Goal: Task Accomplishment & Management: Complete application form

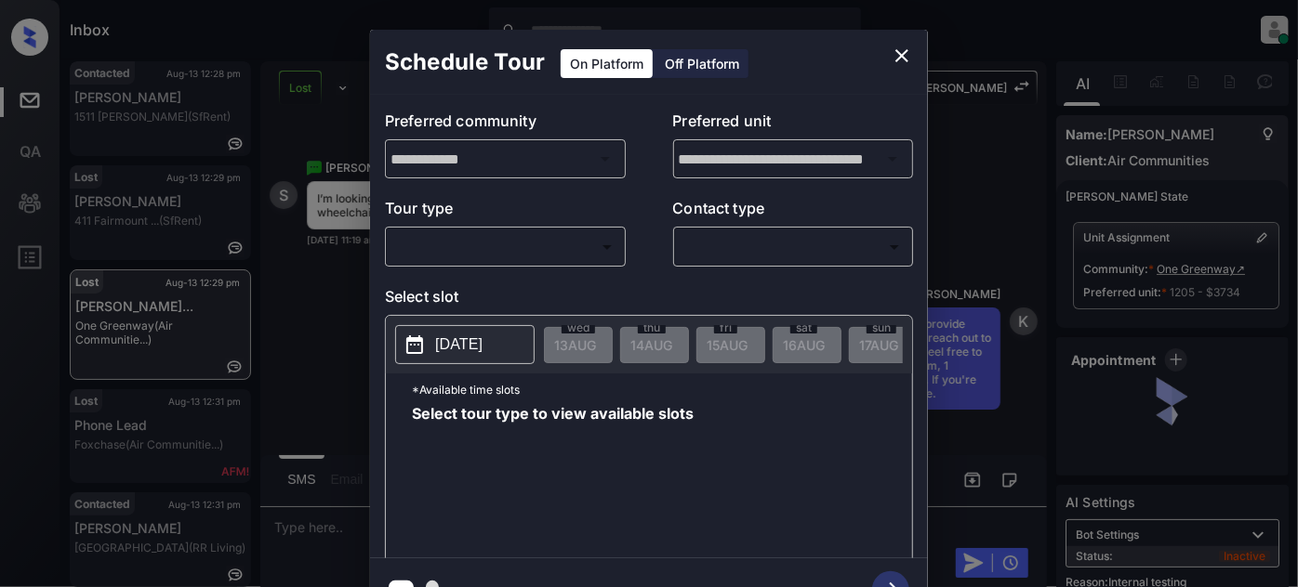
scroll to position [14603, 0]
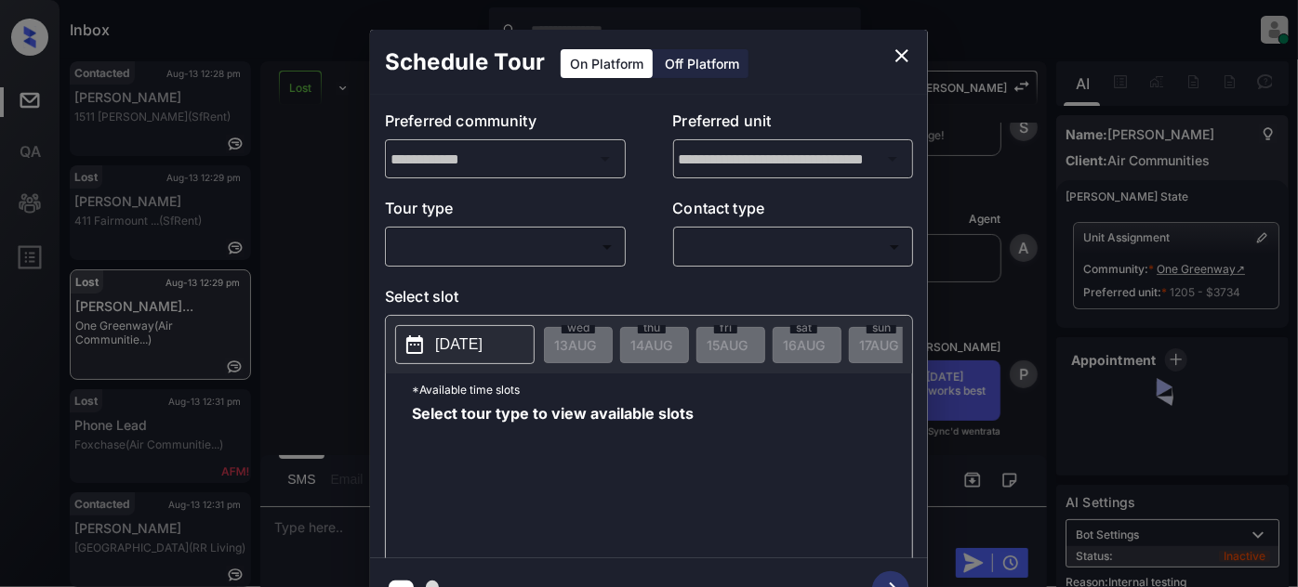
click at [540, 244] on body "Inbox Juan Carlos Manantan Online Set yourself offline Set yourself on break Pr…" at bounding box center [649, 293] width 1298 height 587
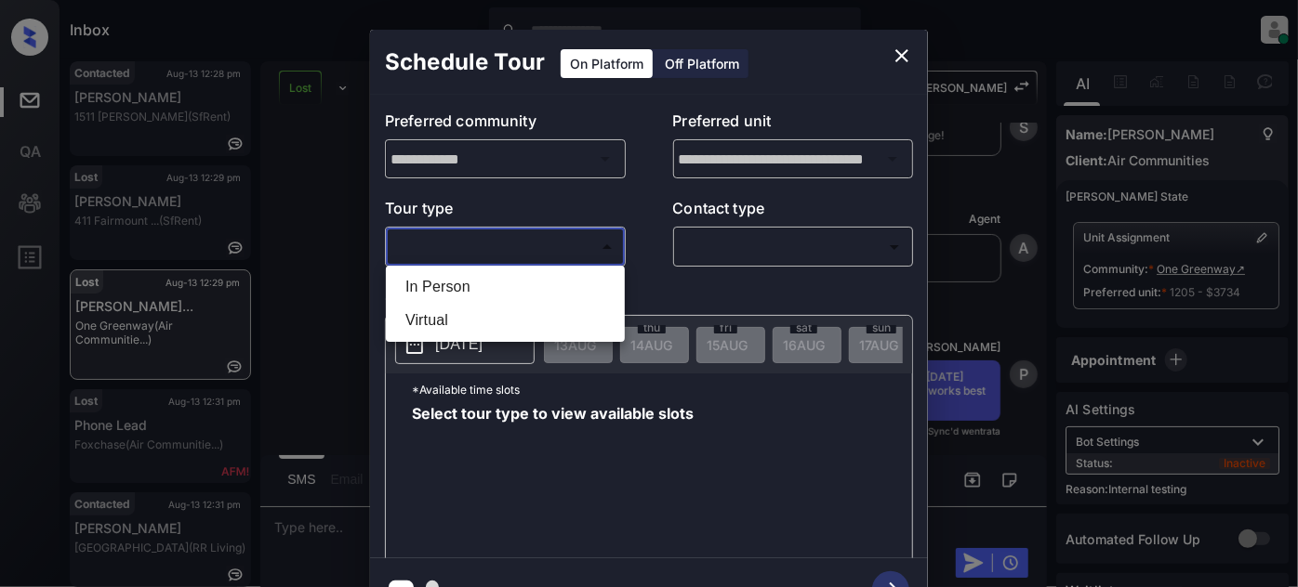
click at [491, 323] on li "Virtual" at bounding box center [505, 320] width 230 height 33
type input "*******"
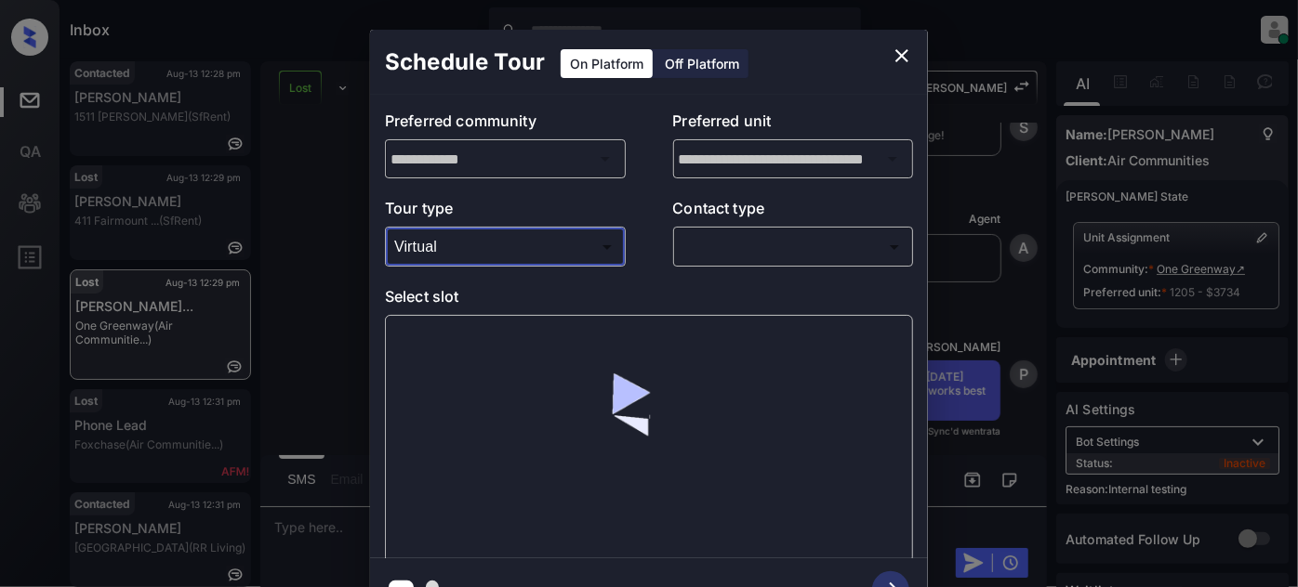
click at [726, 249] on body "Inbox Juan Carlos Manantan Online Set yourself offline Set yourself on break Pr…" at bounding box center [649, 293] width 1298 height 587
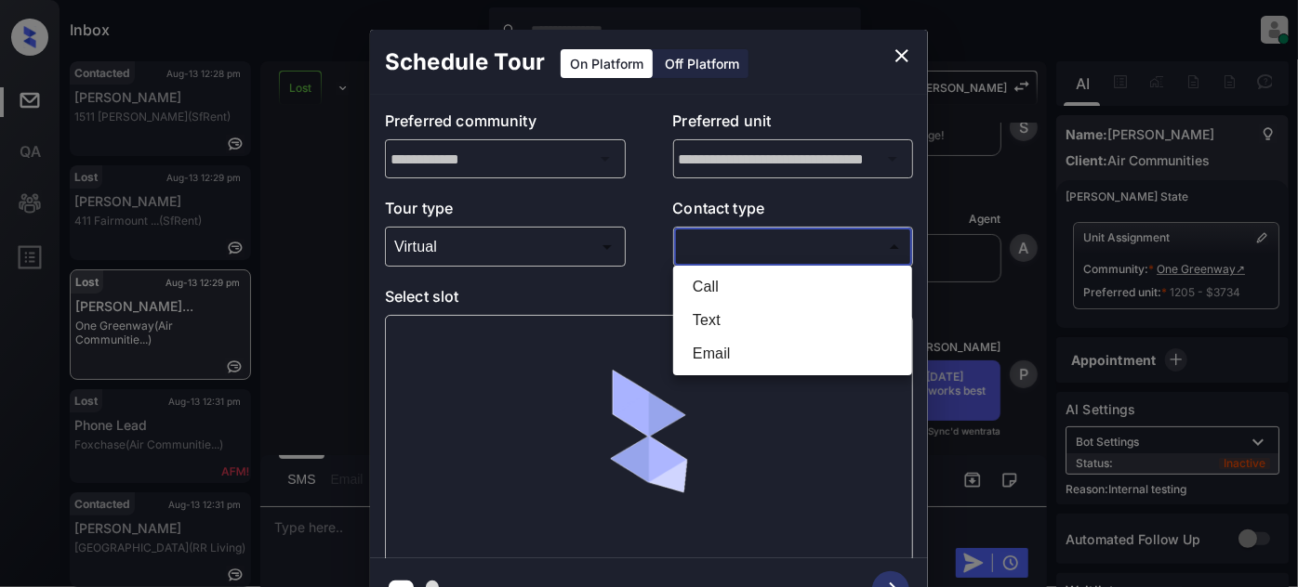
click at [706, 315] on li "Text" at bounding box center [793, 320] width 230 height 33
type input "****"
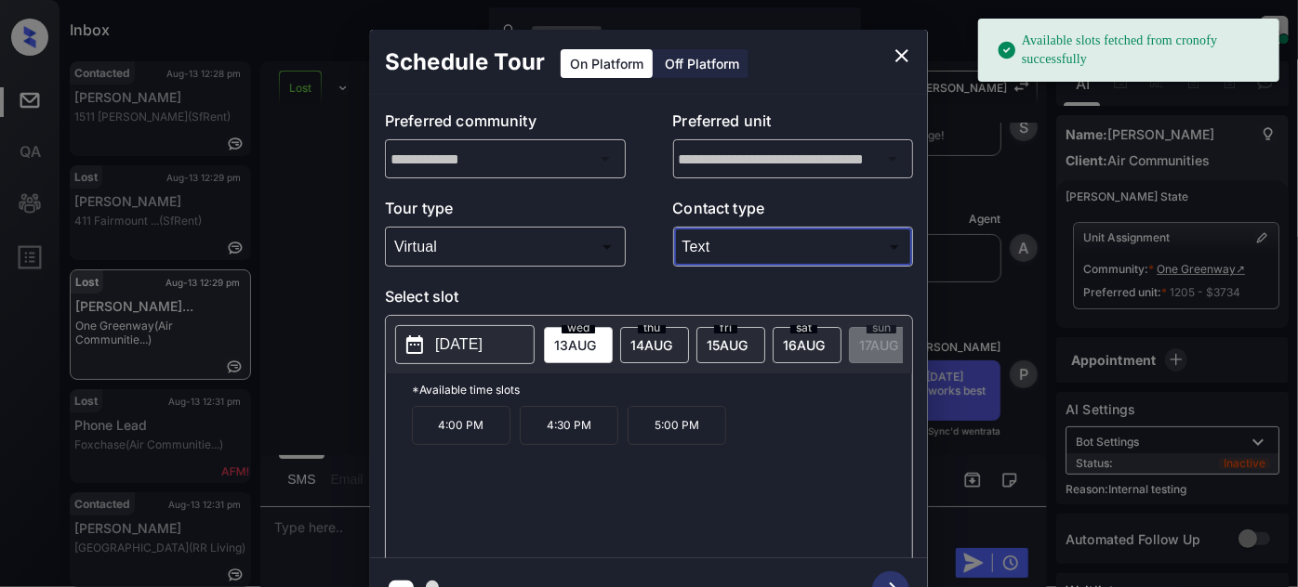
click at [596, 337] on span "14 AUG" at bounding box center [575, 345] width 42 height 16
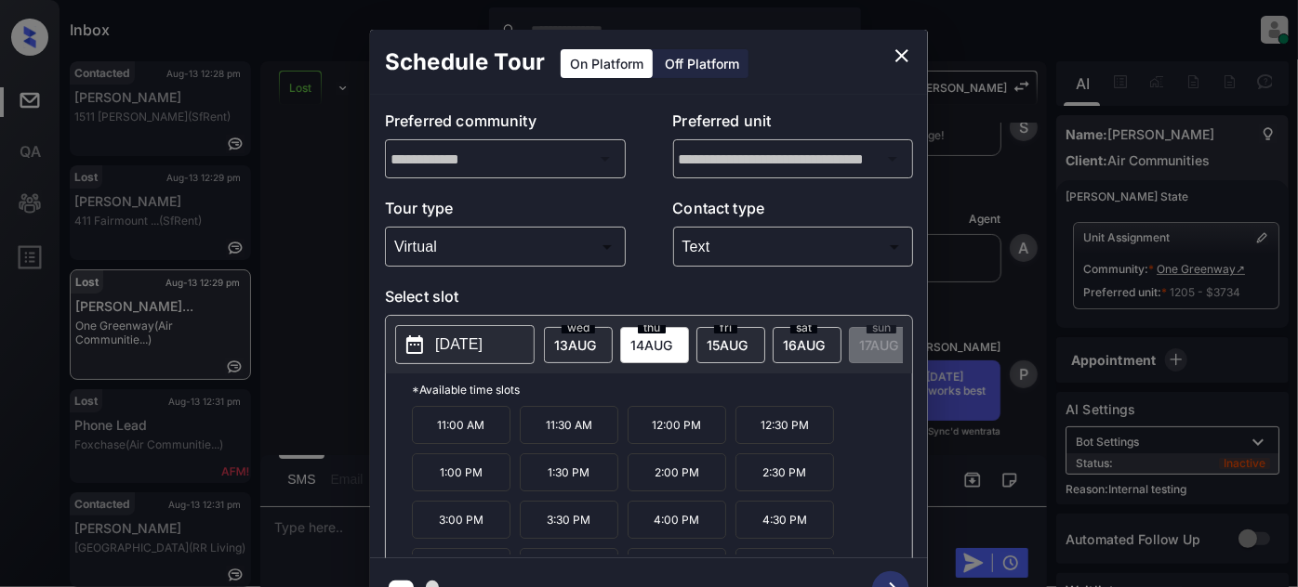
click at [460, 436] on p "11:00 AM" at bounding box center [461, 425] width 99 height 38
click at [891, 576] on icon "button" at bounding box center [890, 590] width 37 height 37
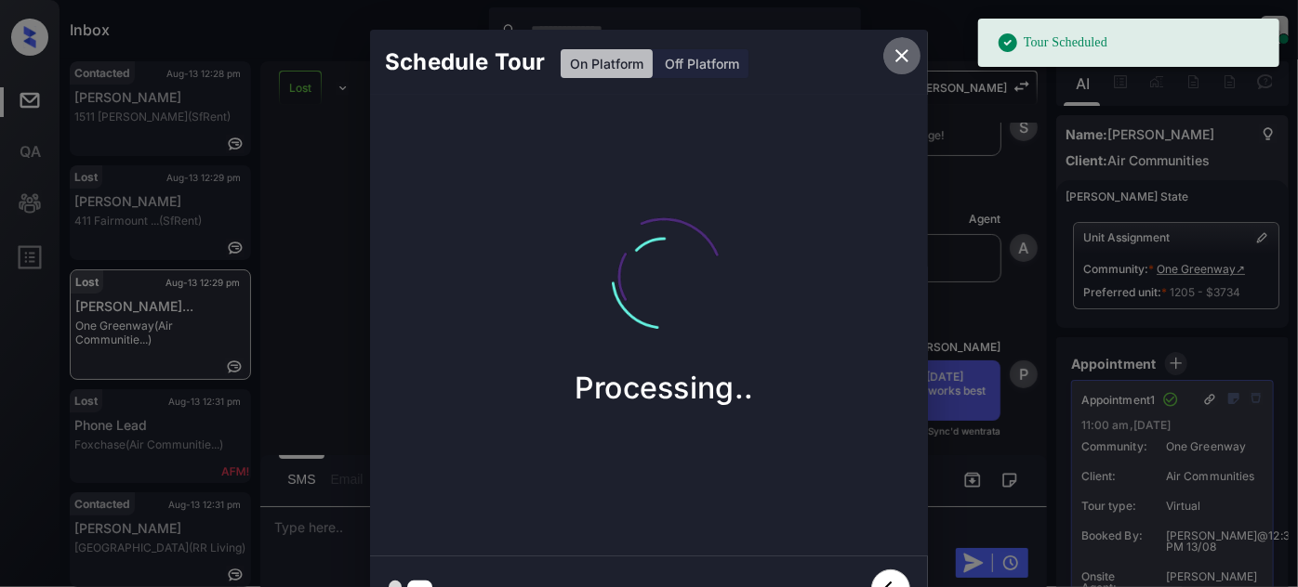
click at [893, 57] on icon "close" at bounding box center [902, 56] width 22 height 22
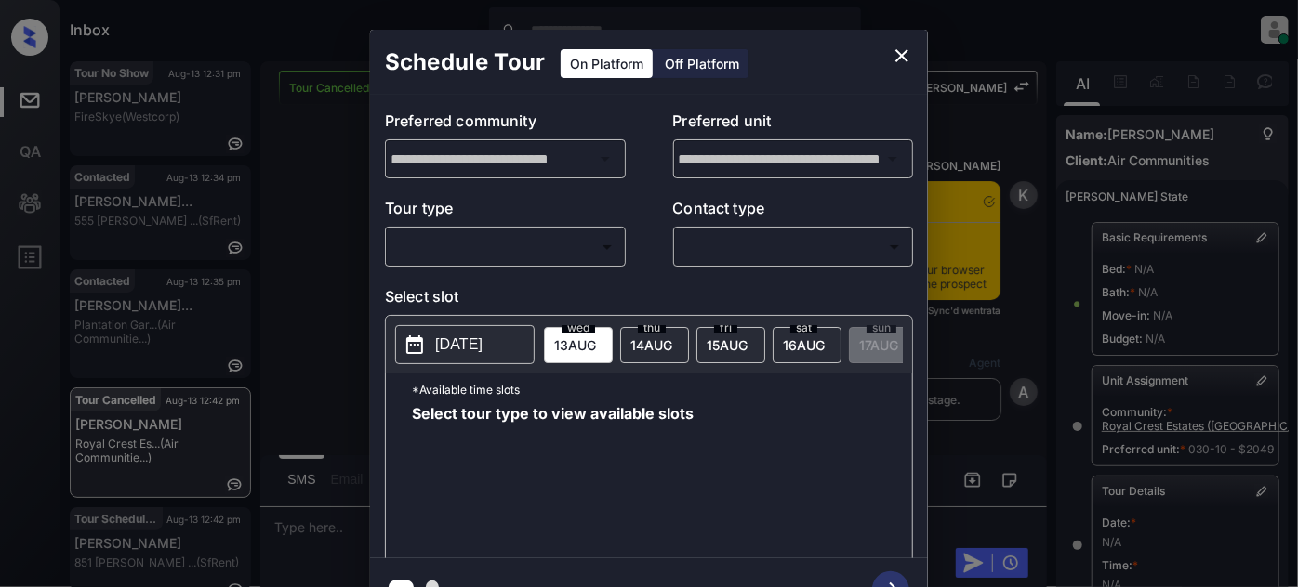
click at [567, 255] on body "Inbox Juan Carlos Manantan Online Set yourself offline Set yourself on break Pr…" at bounding box center [649, 293] width 1298 height 587
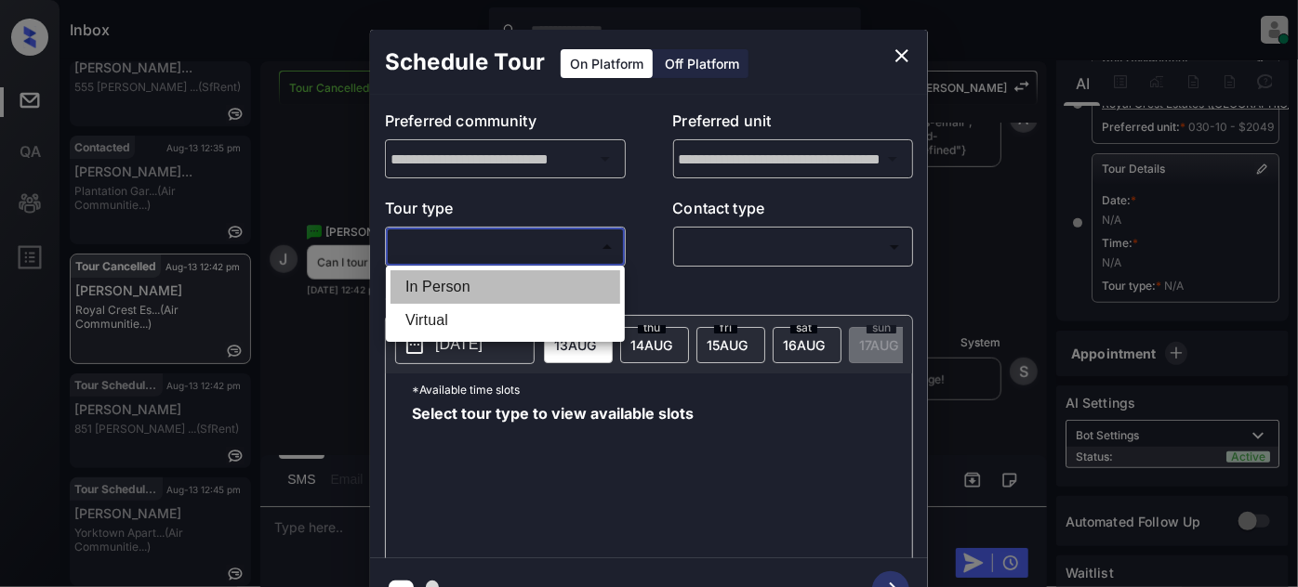
click at [503, 282] on li "In Person" at bounding box center [505, 287] width 230 height 33
type input "********"
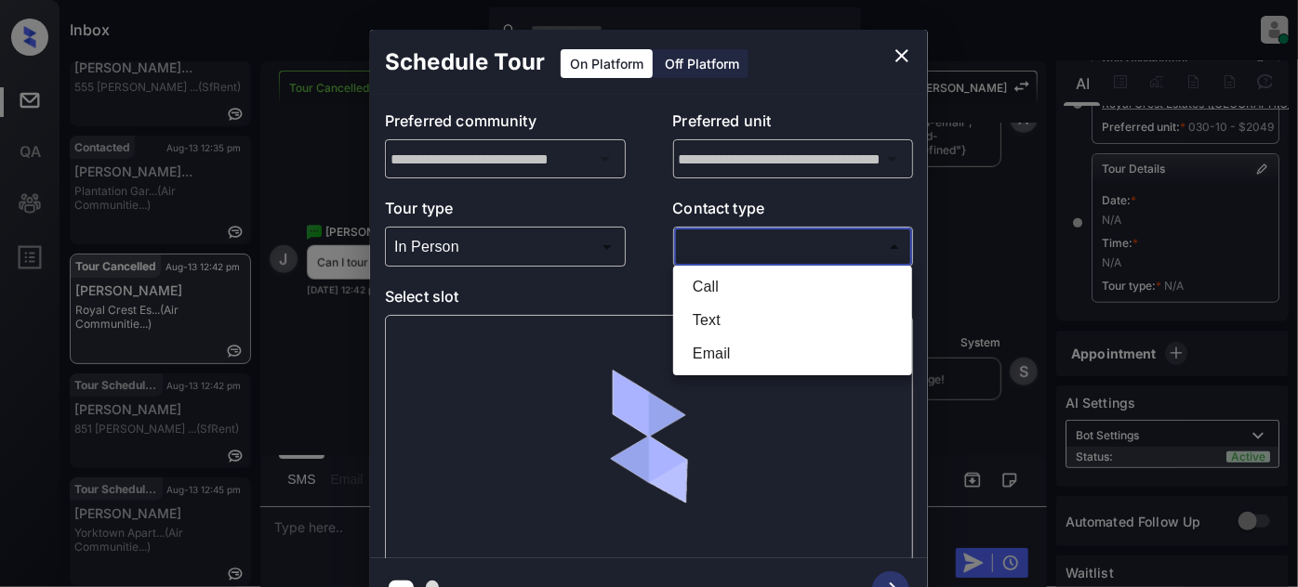
click at [772, 247] on body "Inbox Juan Carlos Manantan Online Set yourself offline Set yourself on break Pr…" at bounding box center [649, 293] width 1298 height 587
click at [714, 320] on li "Text" at bounding box center [793, 320] width 230 height 33
type input "****"
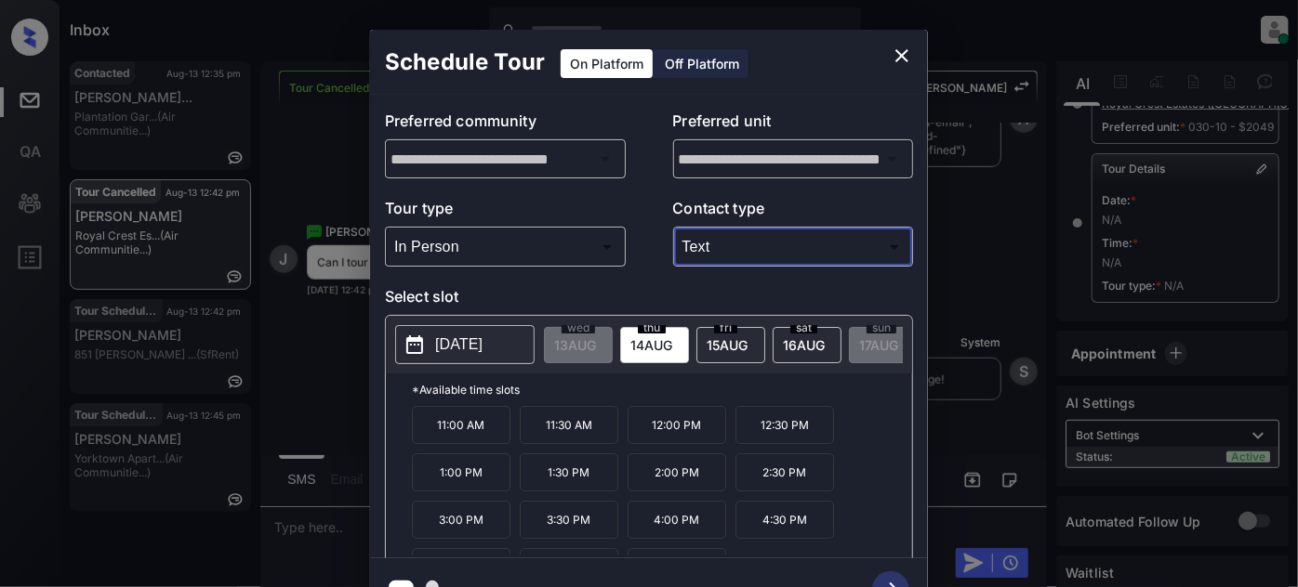
scroll to position [0, 0]
click at [298, 351] on div "**********" at bounding box center [649, 326] width 1298 height 652
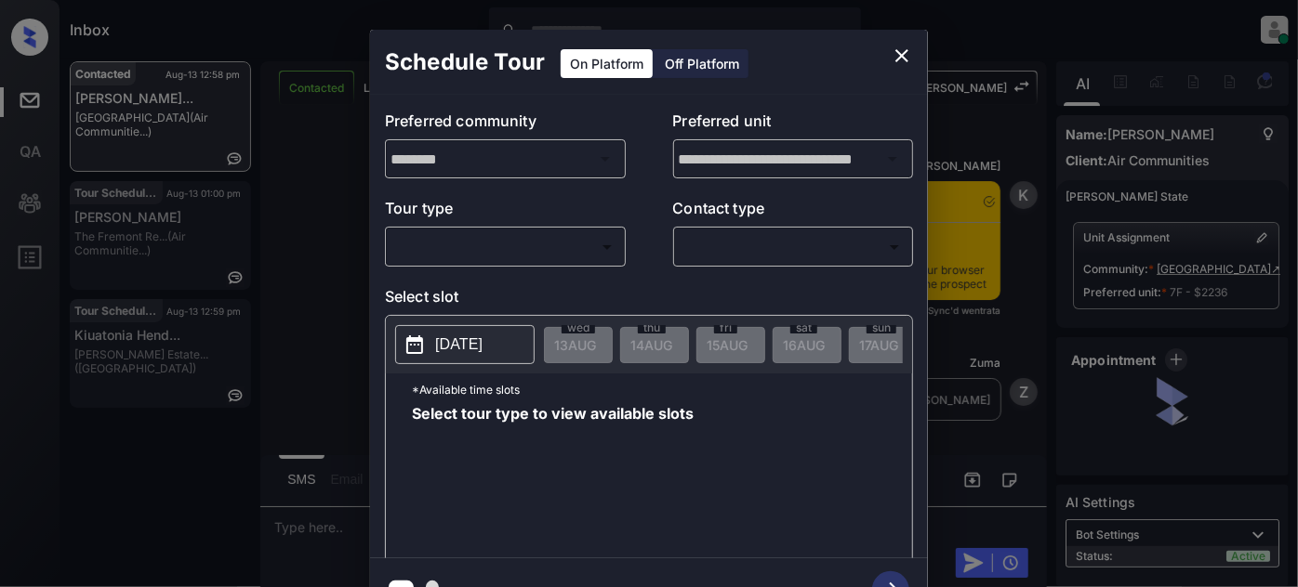
scroll to position [3415, 0]
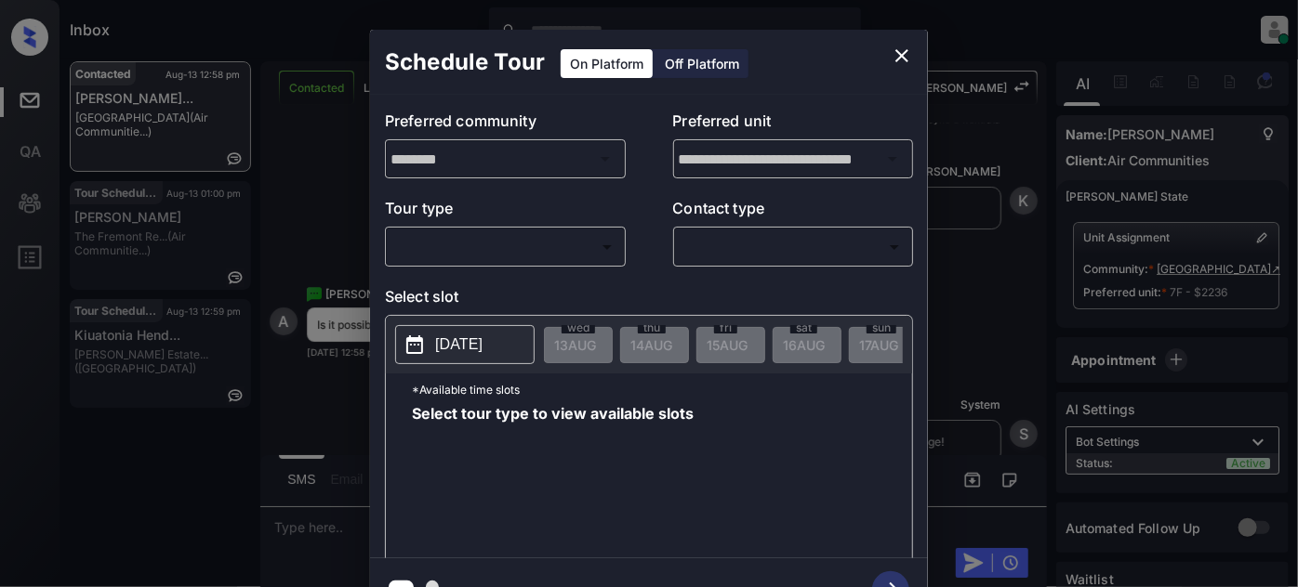
click at [572, 246] on body "Inbox Juan Carlos Manantan Online Set yourself offline Set yourself on break Pr…" at bounding box center [649, 293] width 1298 height 587
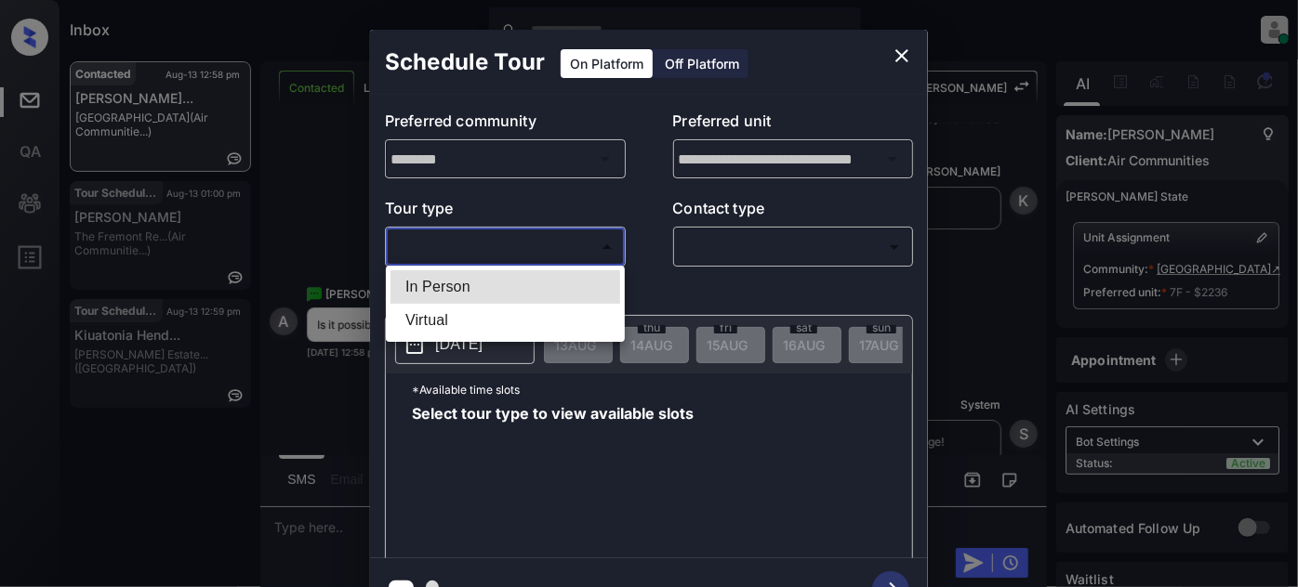
click at [907, 58] on div at bounding box center [649, 293] width 1298 height 587
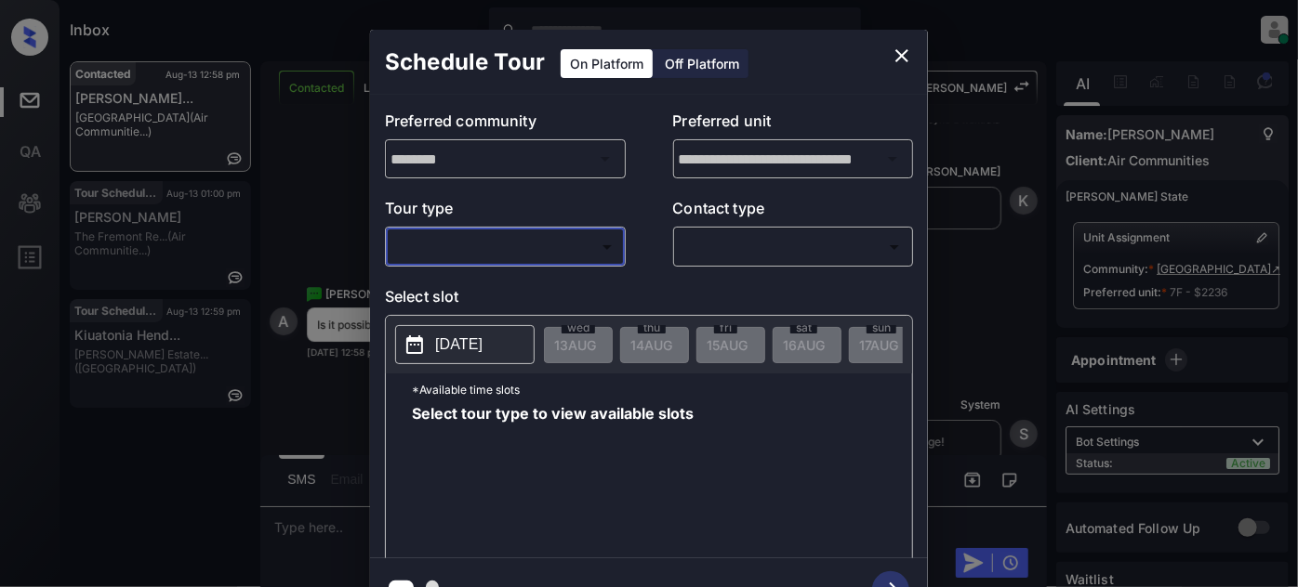
click at [903, 56] on icon "close" at bounding box center [901, 55] width 13 height 13
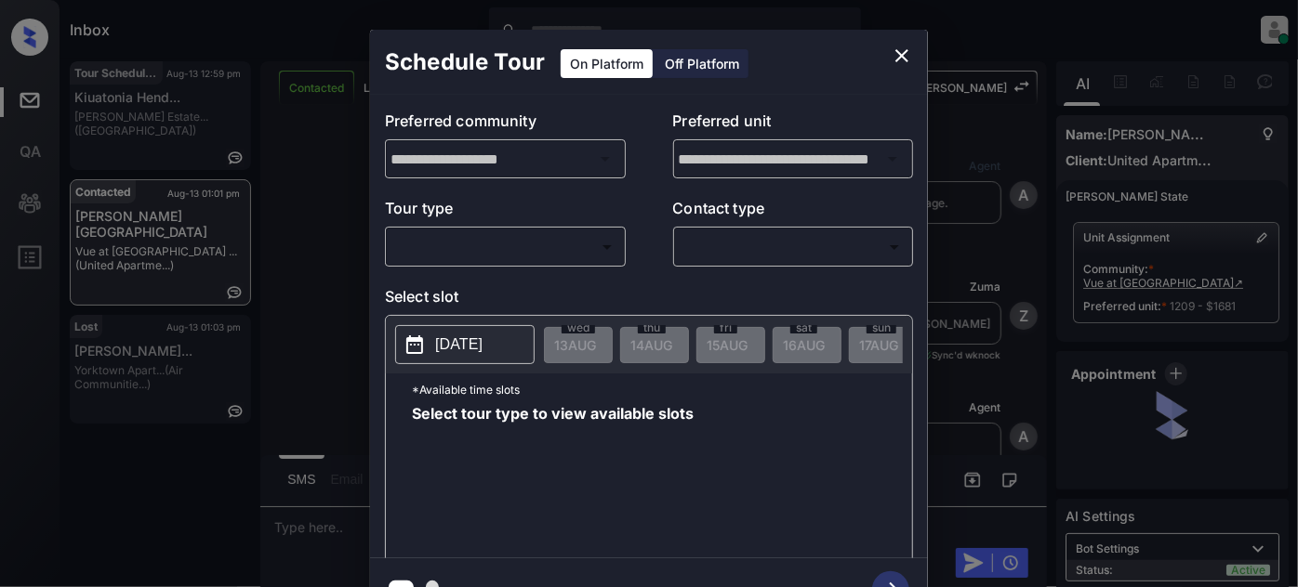
scroll to position [4682, 0]
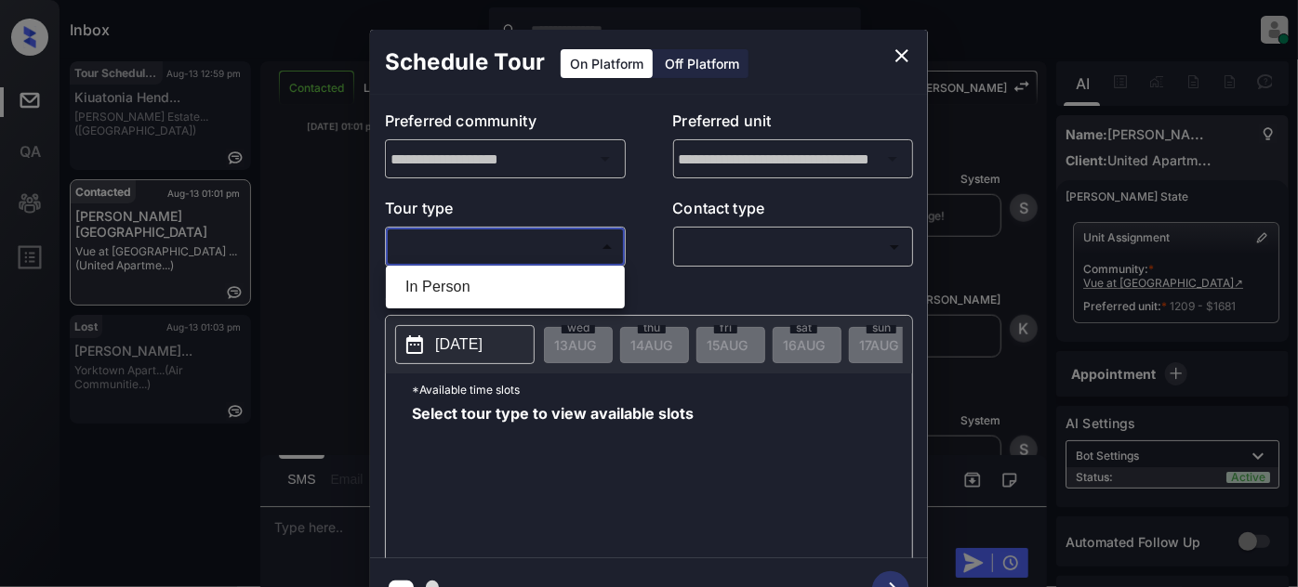
click at [601, 253] on body "Inbox [PERSON_NAME] Online Set yourself offline Set yourself on break Profile S…" at bounding box center [649, 293] width 1298 height 587
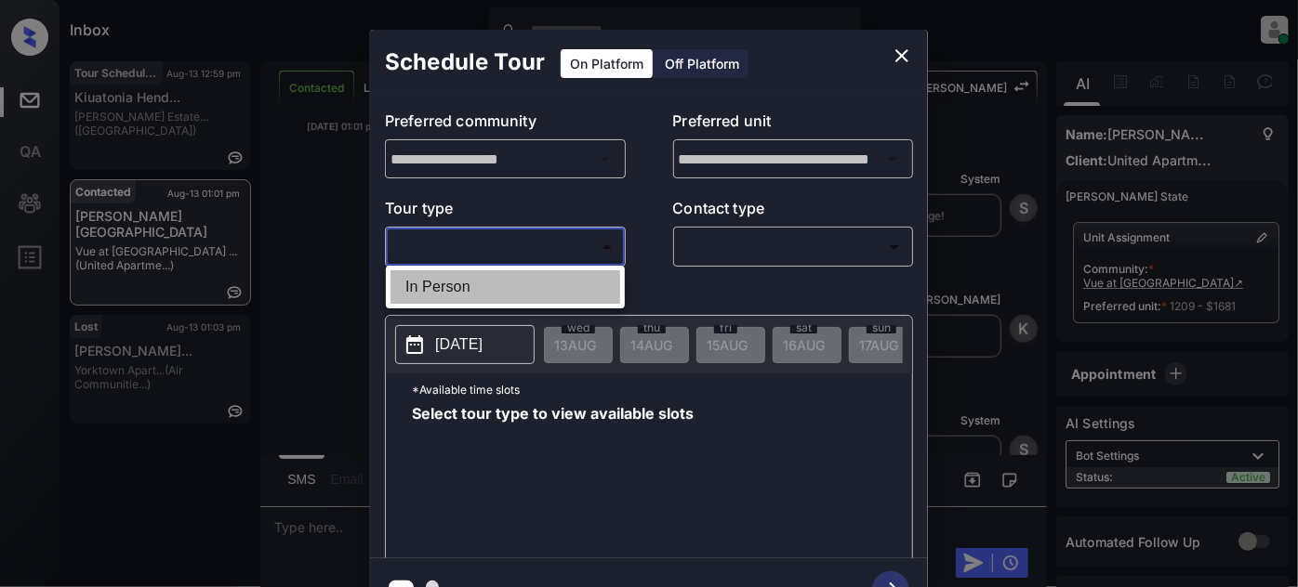
click at [535, 292] on li "In Person" at bounding box center [505, 287] width 230 height 33
type input "********"
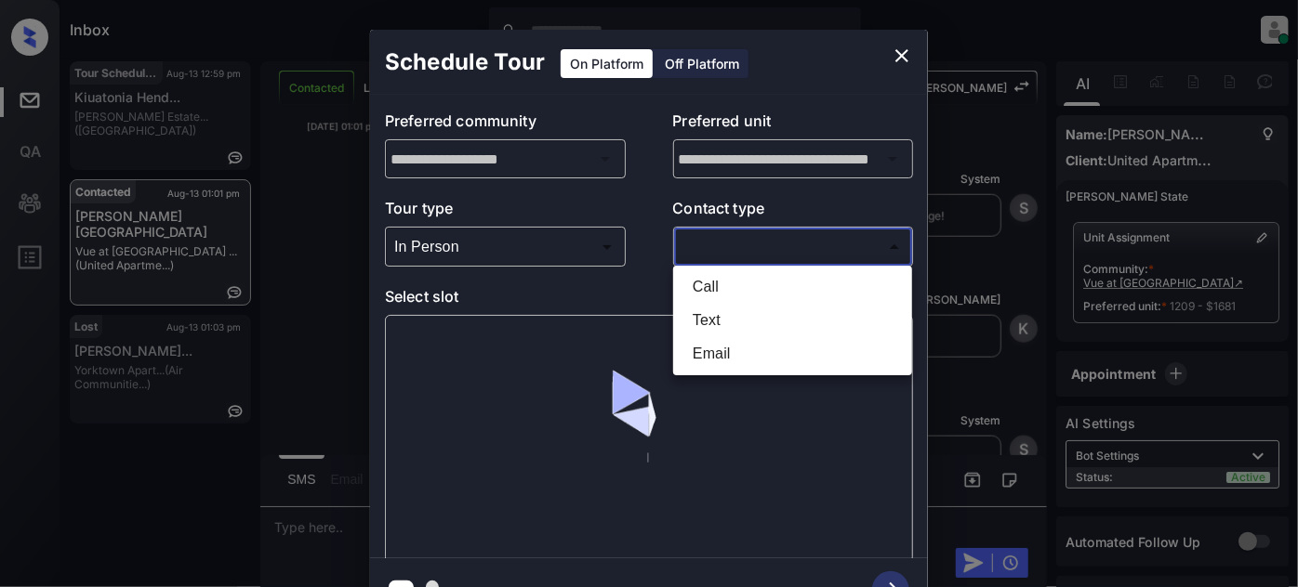
click at [726, 241] on body "Inbox Juan Carlos Manantan Online Set yourself offline Set yourself on break Pr…" at bounding box center [649, 293] width 1298 height 587
click at [897, 63] on div at bounding box center [649, 293] width 1298 height 587
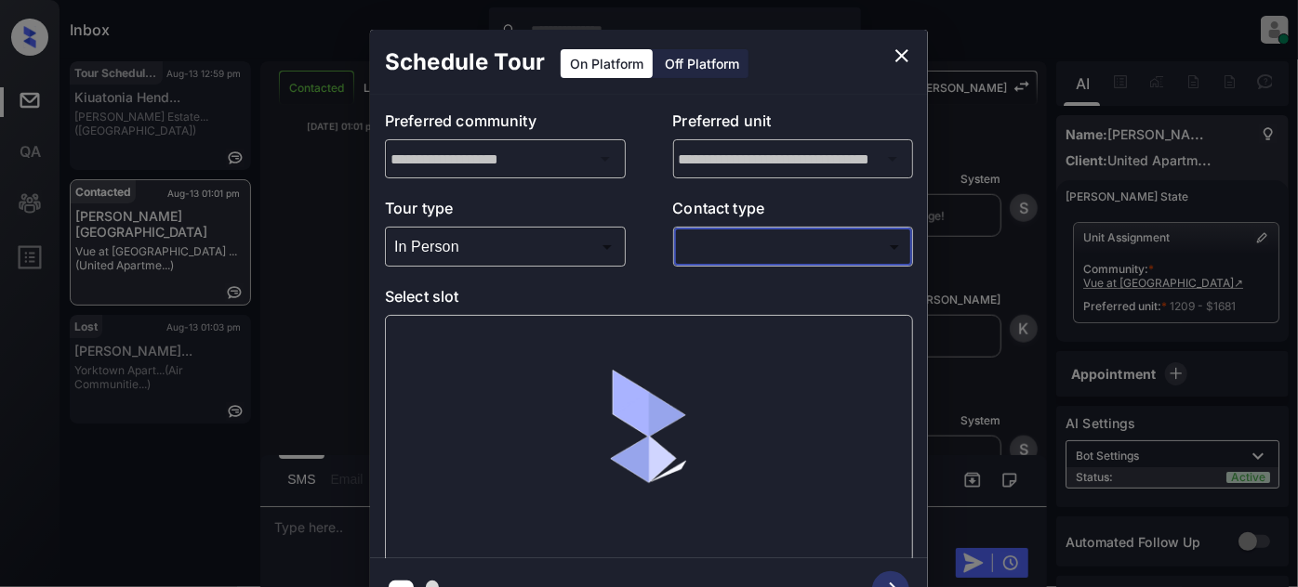
click at [898, 56] on icon "close" at bounding box center [902, 56] width 22 height 22
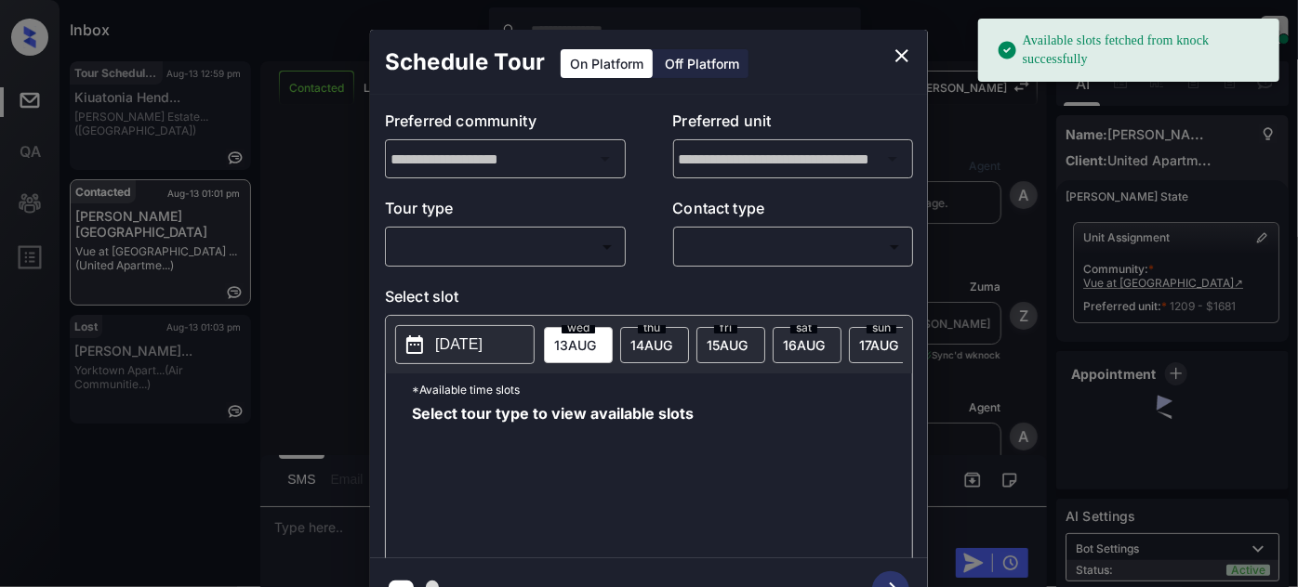
scroll to position [4682, 0]
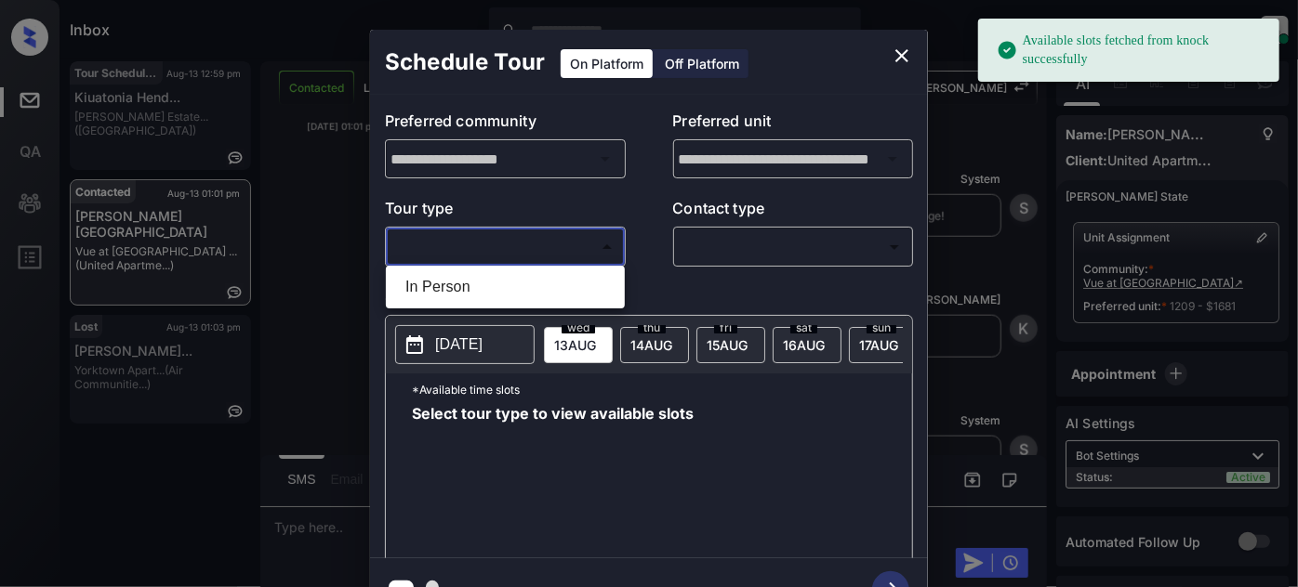
drag, startPoint x: 567, startPoint y: 232, endPoint x: 545, endPoint y: 254, distance: 30.9
click at [565, 234] on body "Available slots fetched from knock successfully Inbox [PERSON_NAME] Online Set …" at bounding box center [649, 293] width 1298 height 587
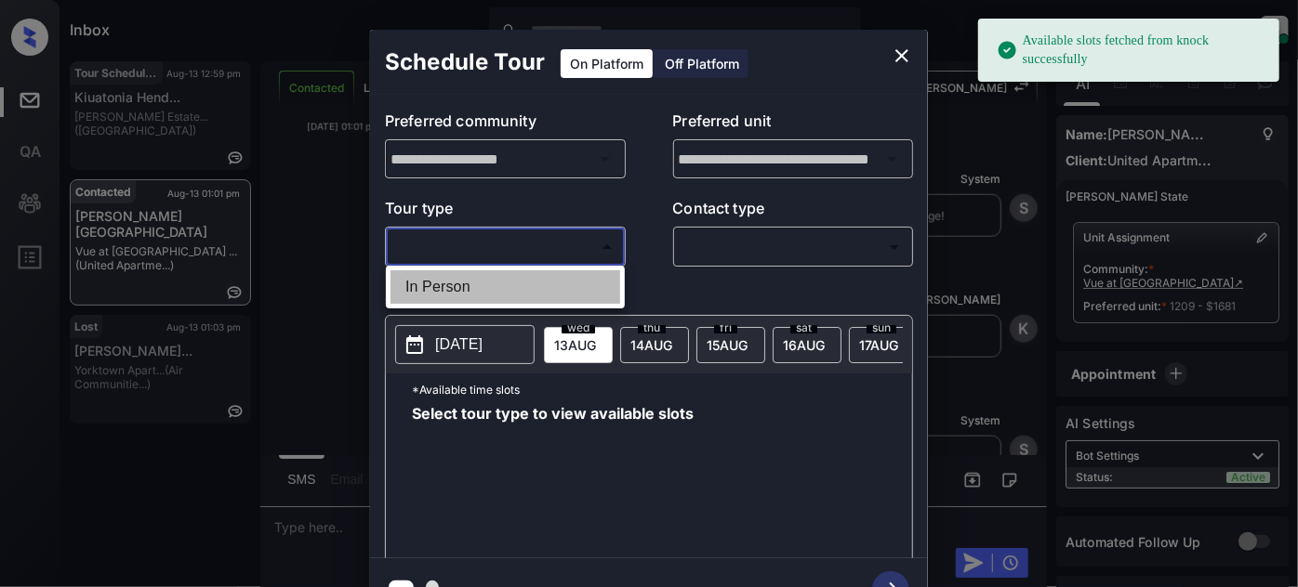
click at [510, 279] on li "In Person" at bounding box center [505, 287] width 230 height 33
type input "********"
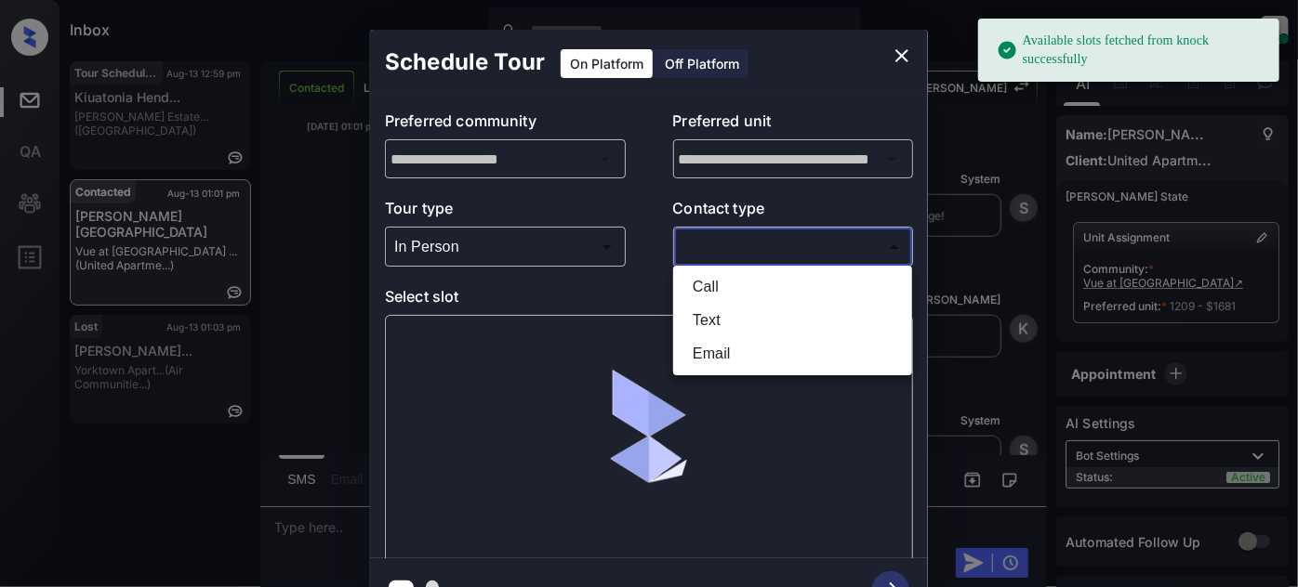
click at [759, 244] on body "Available slots fetched from knock successfully Inbox Juan Carlos Manantan Onli…" at bounding box center [649, 293] width 1298 height 587
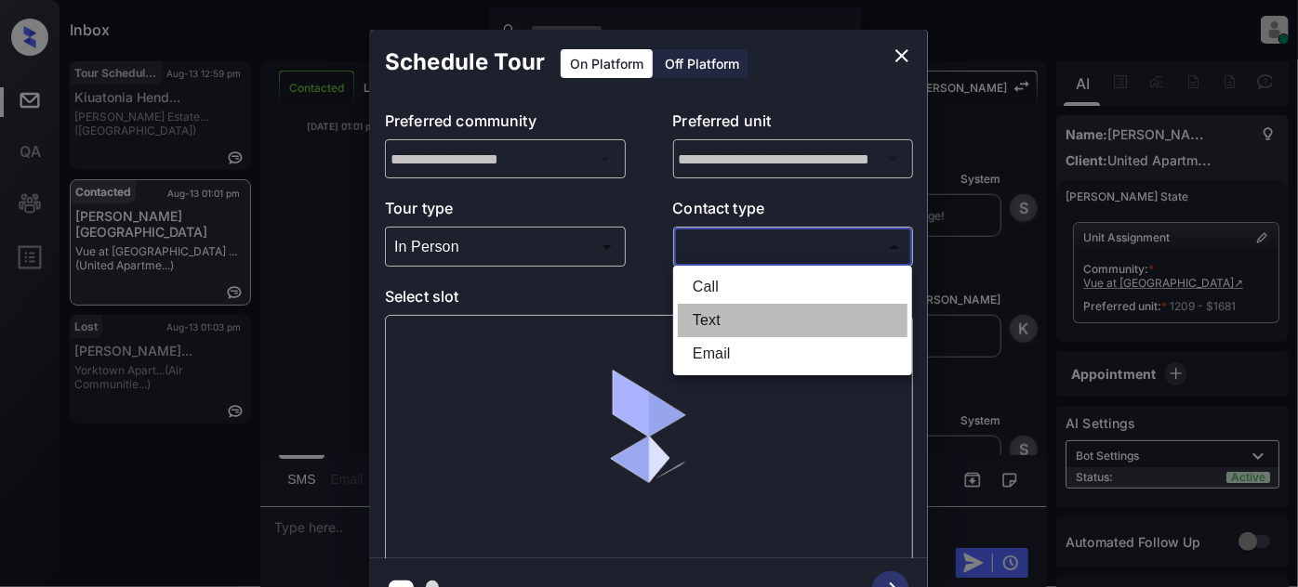
click at [729, 314] on li "Text" at bounding box center [793, 320] width 230 height 33
type input "****"
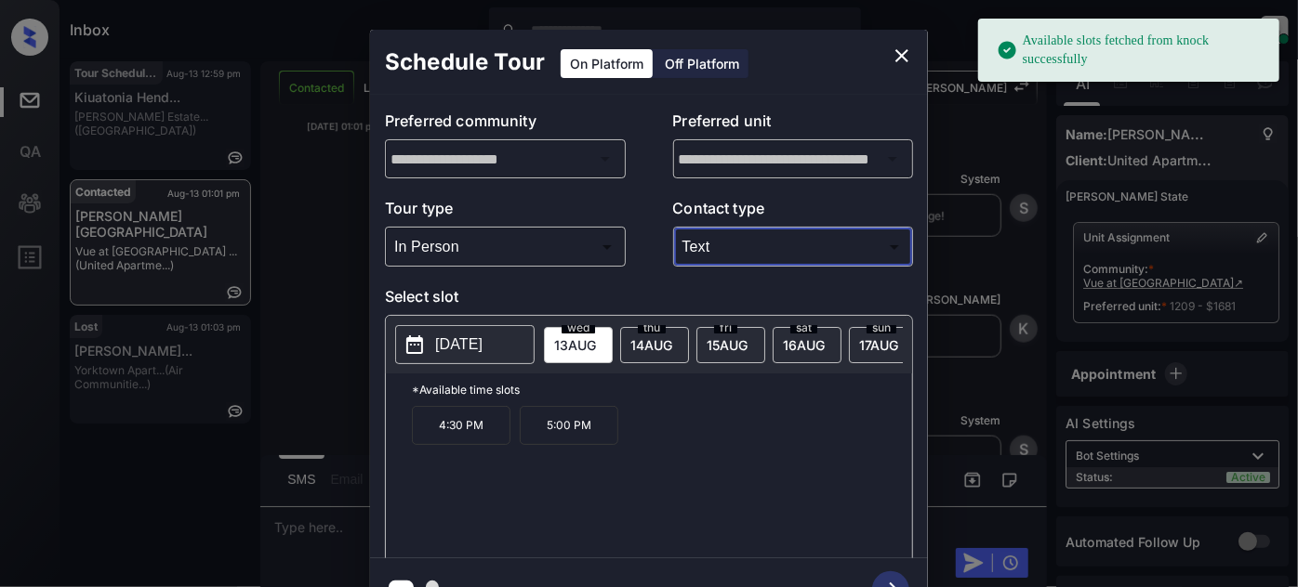
click at [653, 351] on div "[DATE]" at bounding box center [654, 345] width 69 height 36
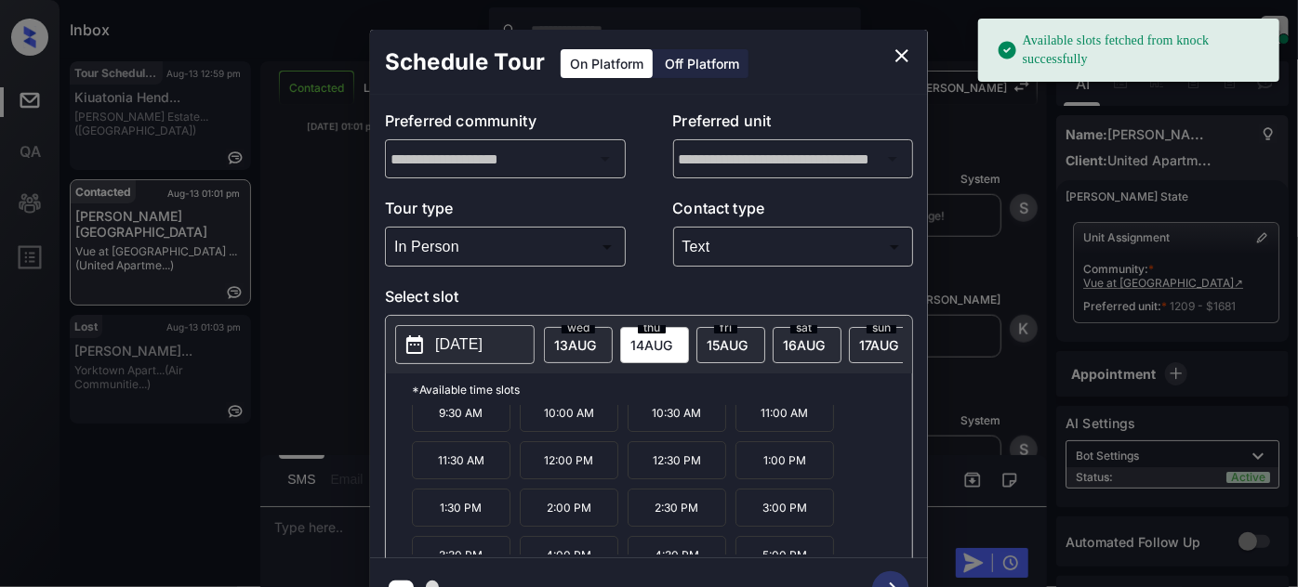
scroll to position [29, 0]
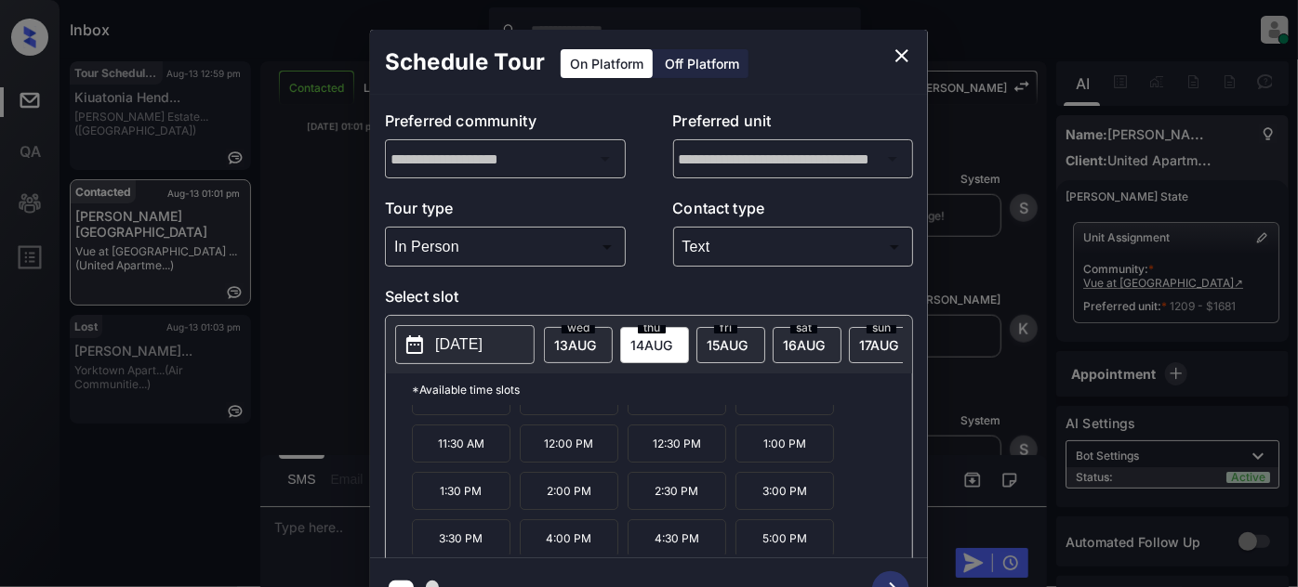
click at [719, 354] on div "fri 15 AUG" at bounding box center [730, 345] width 69 height 36
click at [596, 346] on span "16 AUG" at bounding box center [575, 345] width 42 height 16
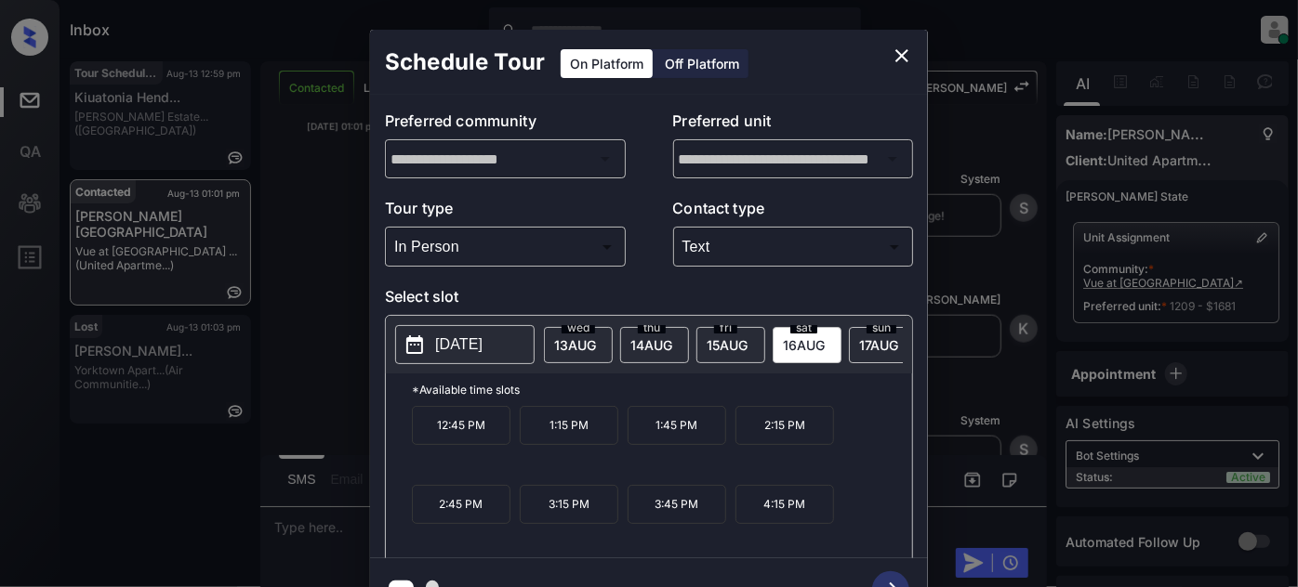
click at [596, 344] on span "17 AUG" at bounding box center [575, 345] width 42 height 16
click at [596, 341] on span "15 AUG" at bounding box center [575, 345] width 42 height 16
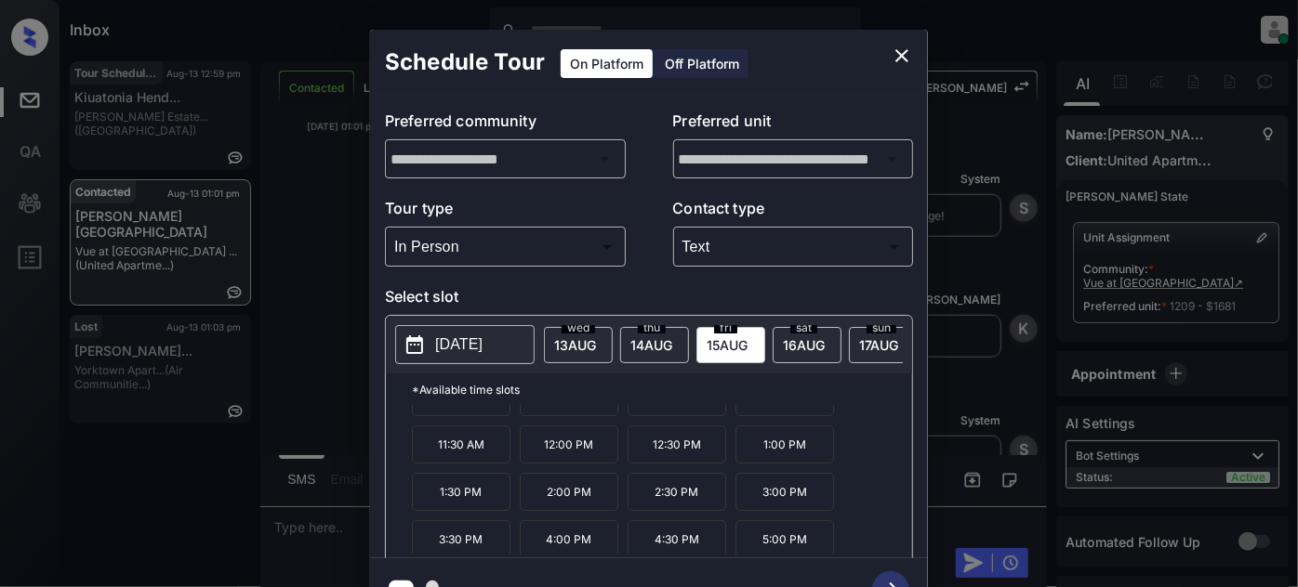
scroll to position [29, 0]
click at [891, 54] on icon "close" at bounding box center [902, 56] width 22 height 22
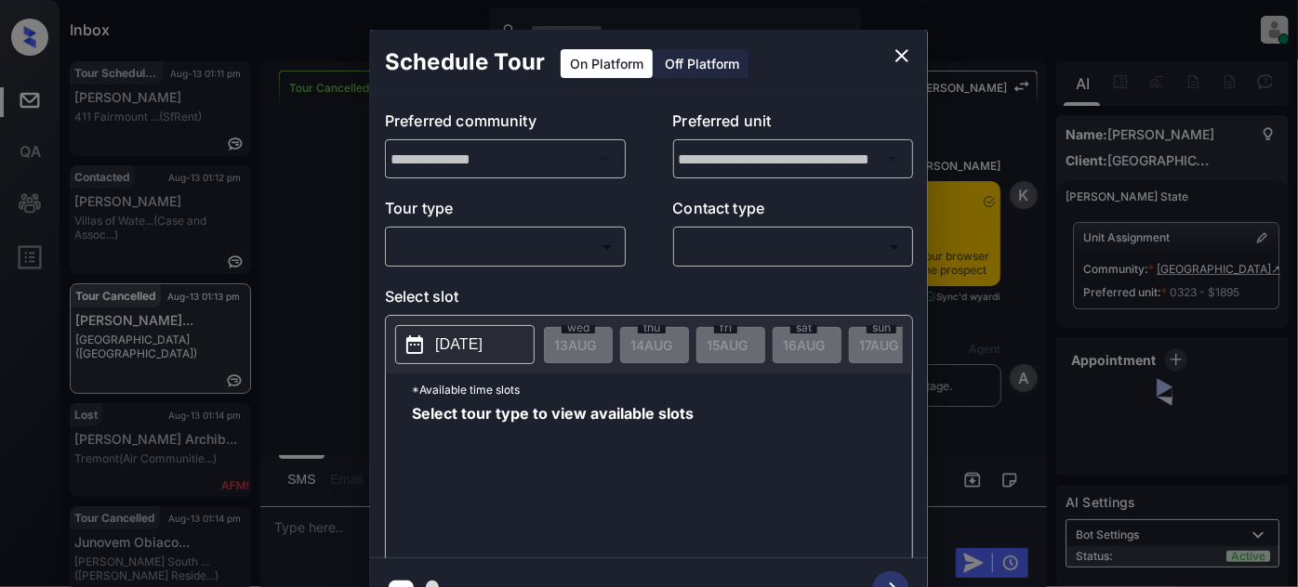
scroll to position [5100, 0]
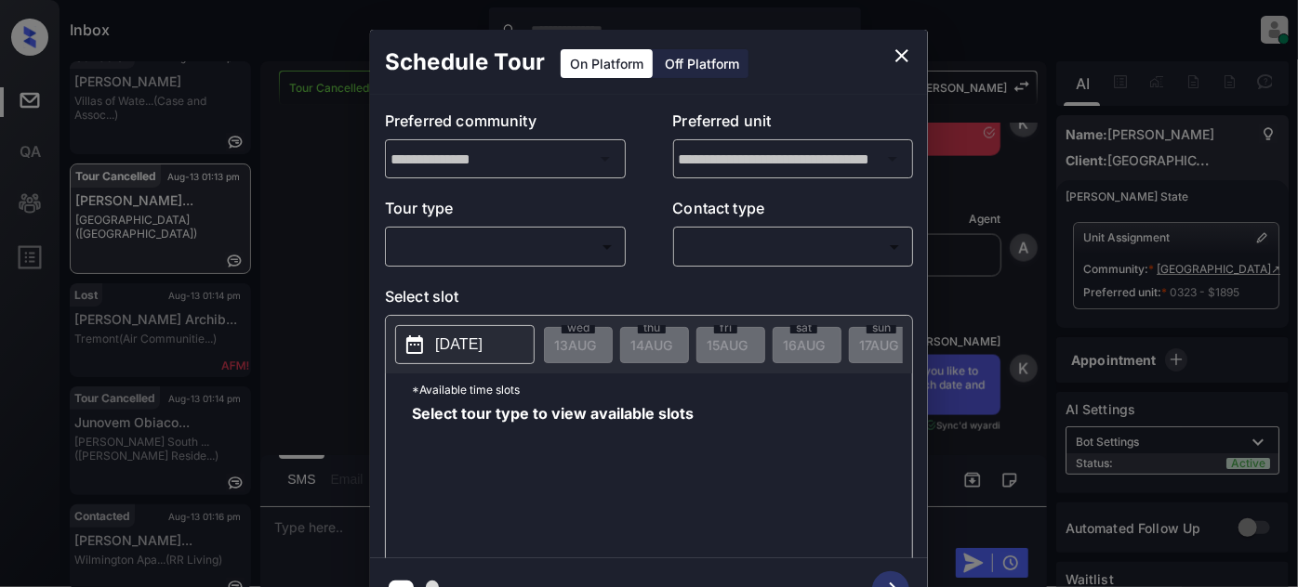
click at [578, 255] on body "Inbox [PERSON_NAME] Online Set yourself offline Set yourself on break Profile S…" at bounding box center [649, 293] width 1298 height 587
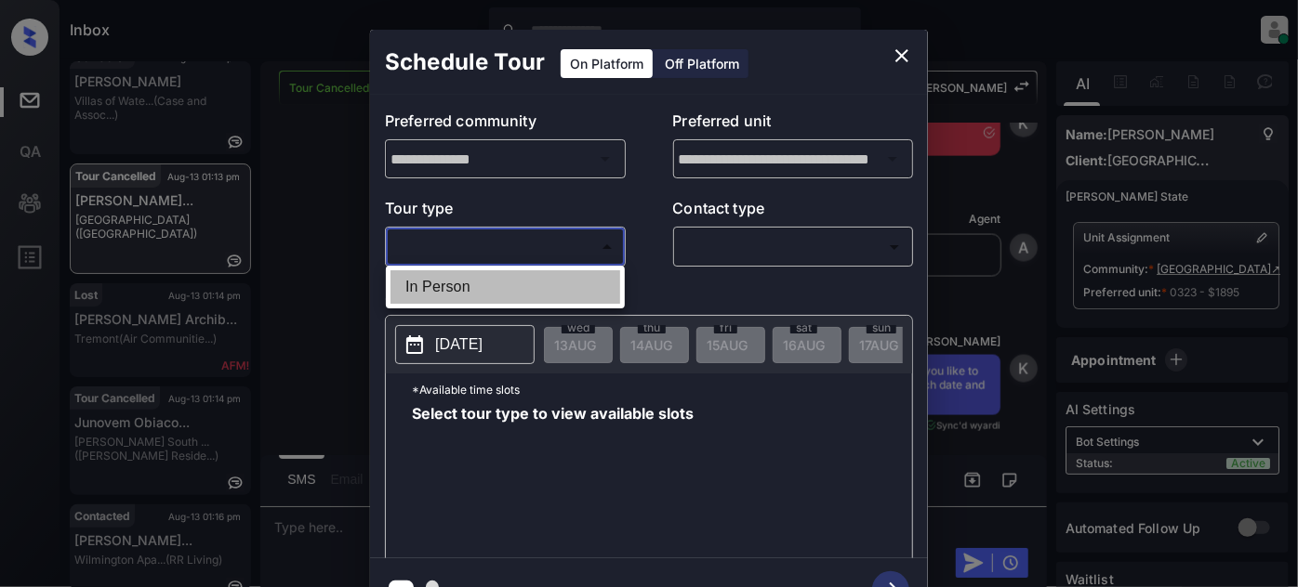
click at [545, 277] on li "In Person" at bounding box center [505, 287] width 230 height 33
type input "********"
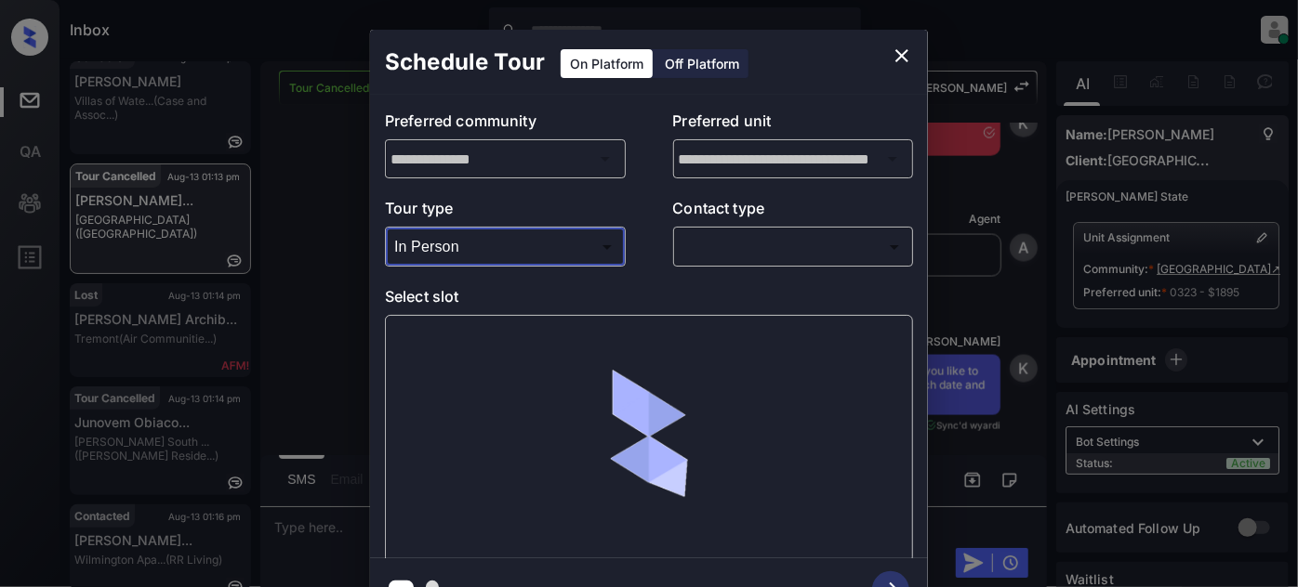
click at [823, 238] on body "Inbox [PERSON_NAME] Online Set yourself offline Set yourself on break Profile S…" at bounding box center [649, 293] width 1298 height 587
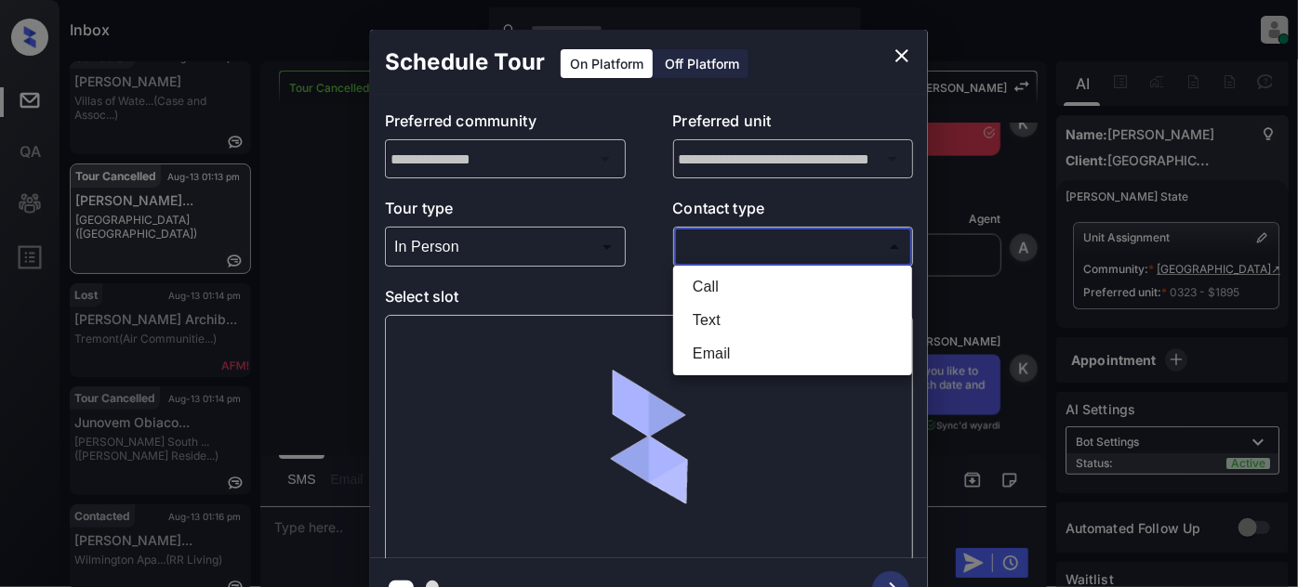
click at [759, 313] on li "Text" at bounding box center [793, 320] width 230 height 33
type input "****"
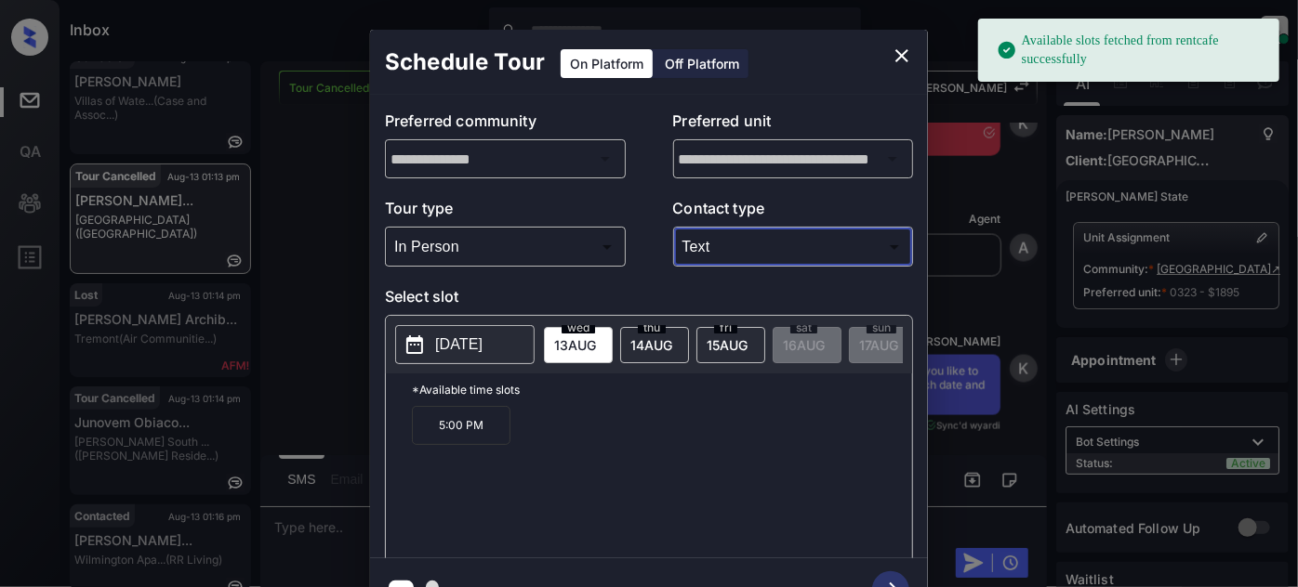
click at [596, 341] on span "[DATE]" at bounding box center [575, 345] width 42 height 16
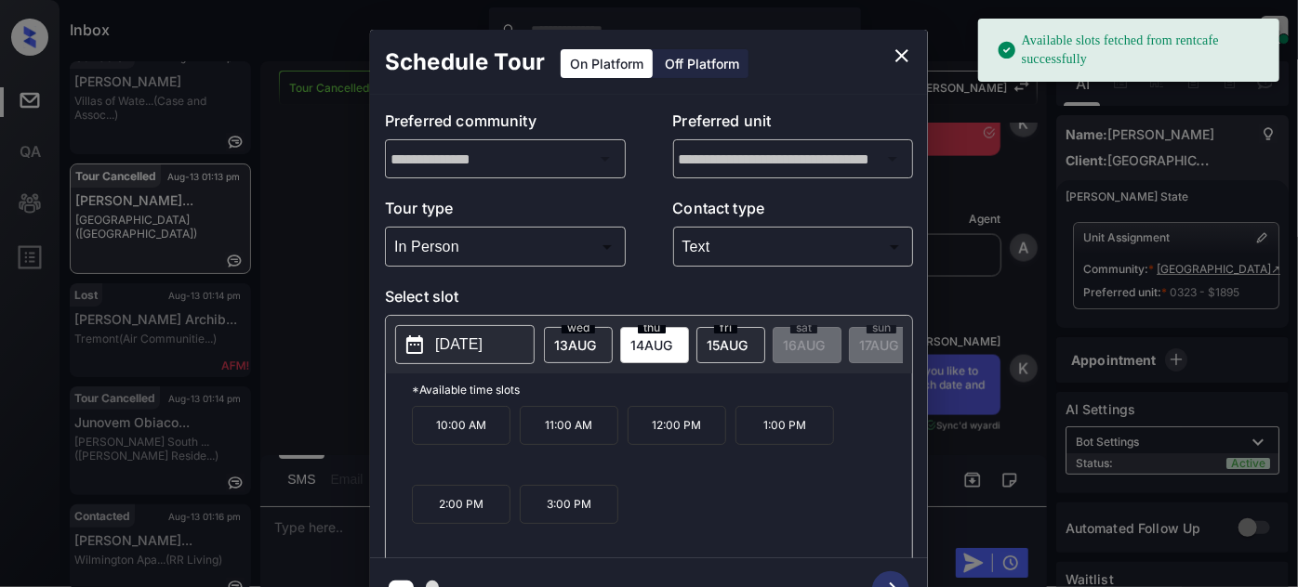
click at [596, 337] on span "[DATE]" at bounding box center [575, 345] width 42 height 16
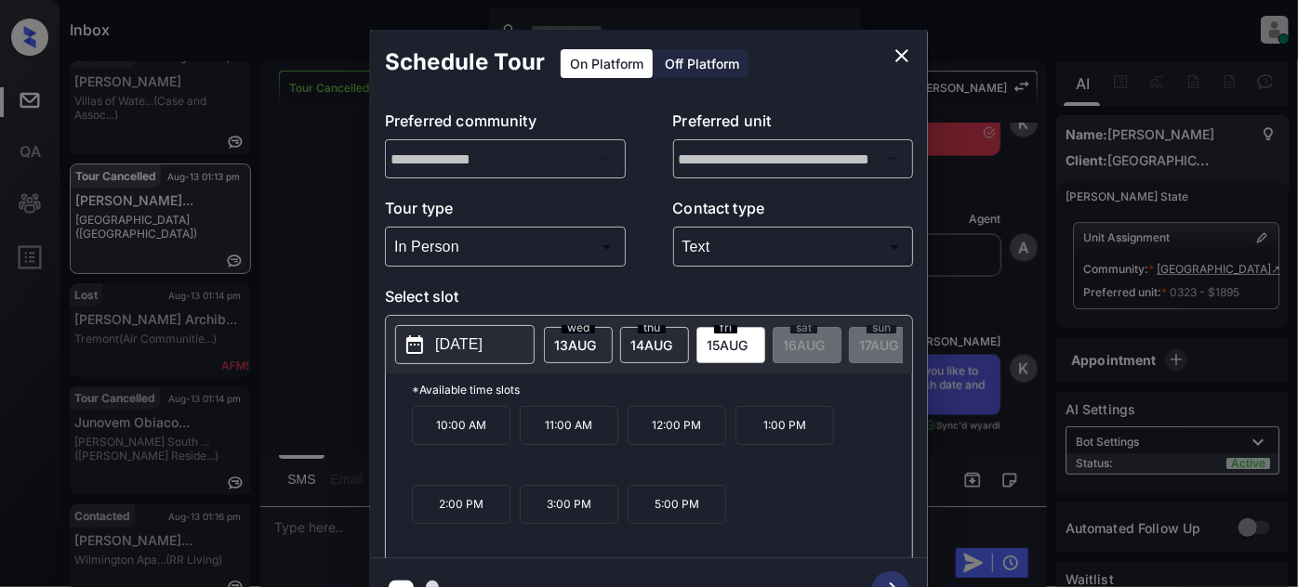
click at [656, 350] on div "[DATE]" at bounding box center [654, 345] width 69 height 36
click at [596, 337] on span "15 AUG" at bounding box center [575, 345] width 42 height 16
click at [339, 429] on div "**********" at bounding box center [649, 326] width 1298 height 652
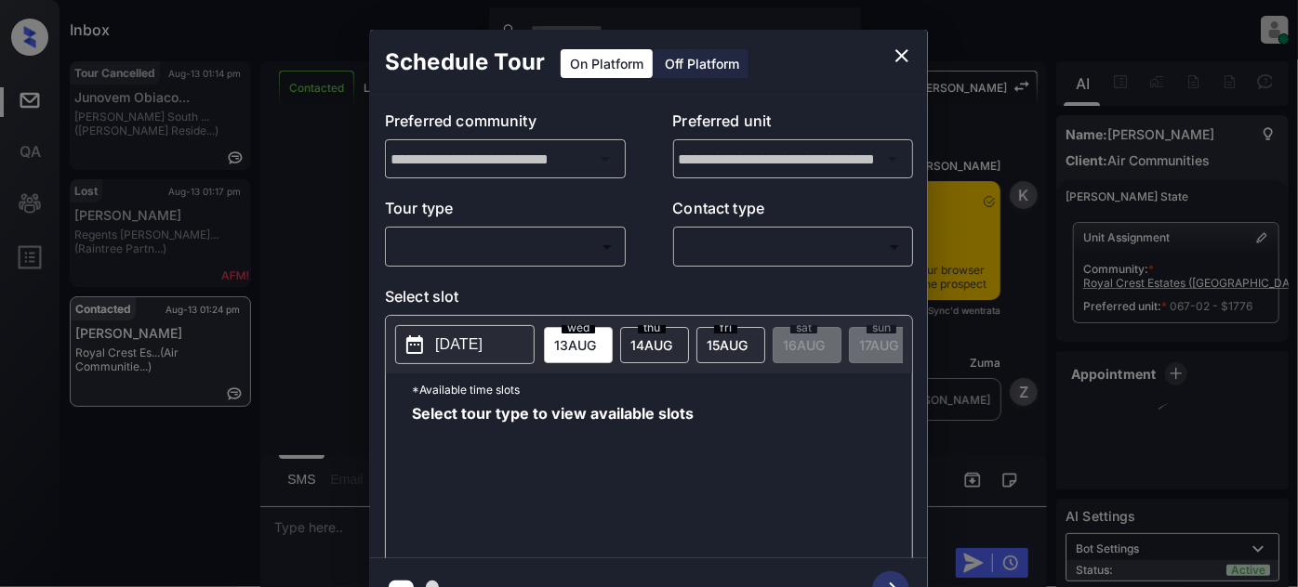
scroll to position [1596, 0]
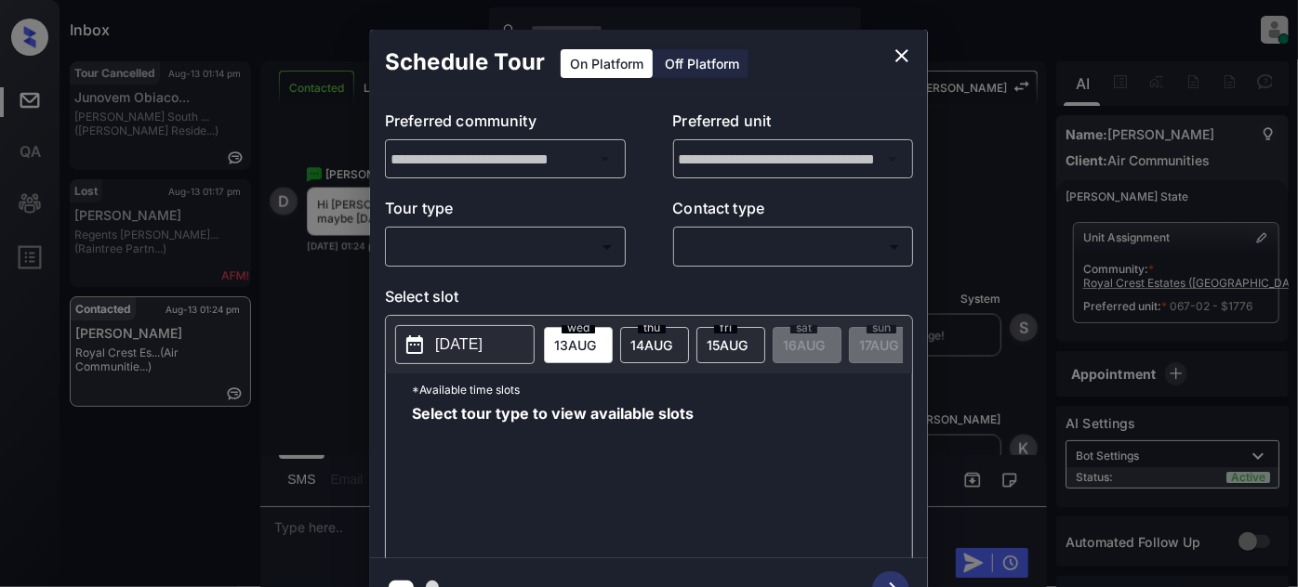
click at [521, 264] on div "​ ​" at bounding box center [505, 247] width 241 height 40
click at [504, 252] on body "Inbox [PERSON_NAME] Online Set yourself offline Set yourself on break Profile S…" at bounding box center [649, 293] width 1298 height 587
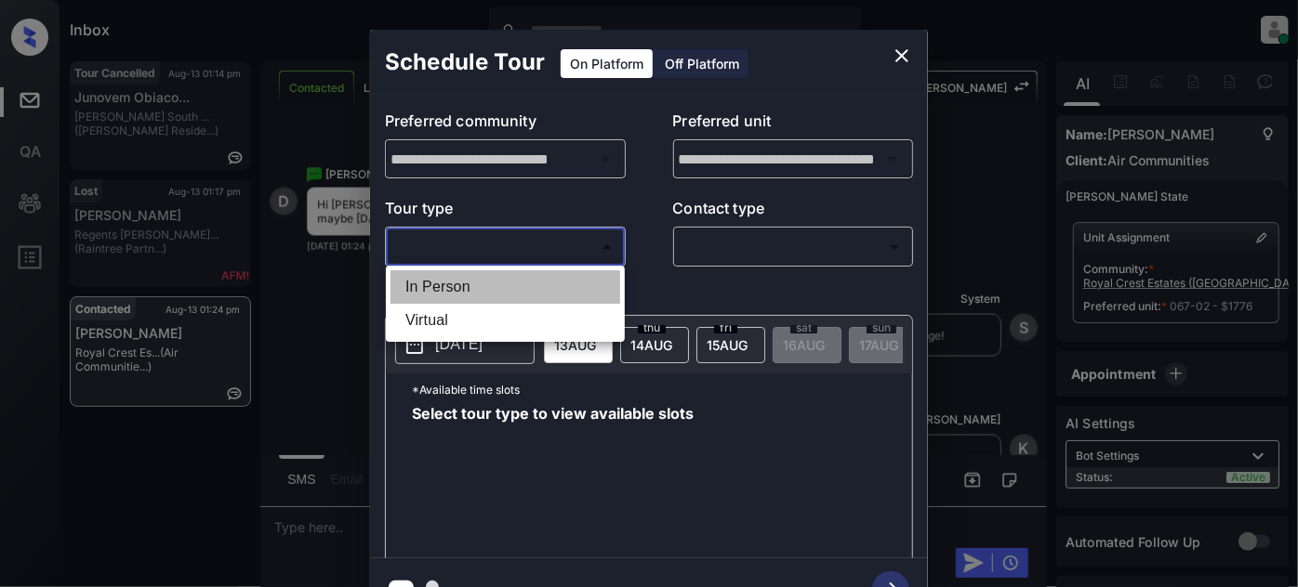
click at [511, 282] on li "In Person" at bounding box center [505, 287] width 230 height 33
type input "********"
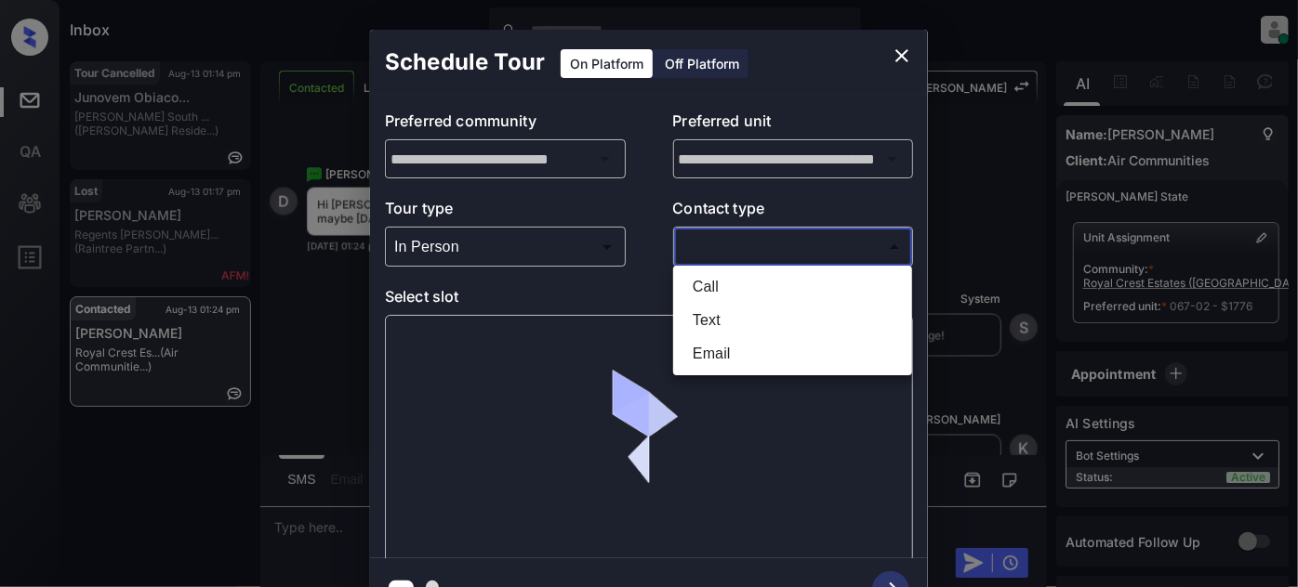
click at [757, 244] on body "Inbox [PERSON_NAME] Online Set yourself offline Set yourself on break Profile S…" at bounding box center [649, 293] width 1298 height 587
click at [751, 310] on li "Text" at bounding box center [793, 320] width 230 height 33
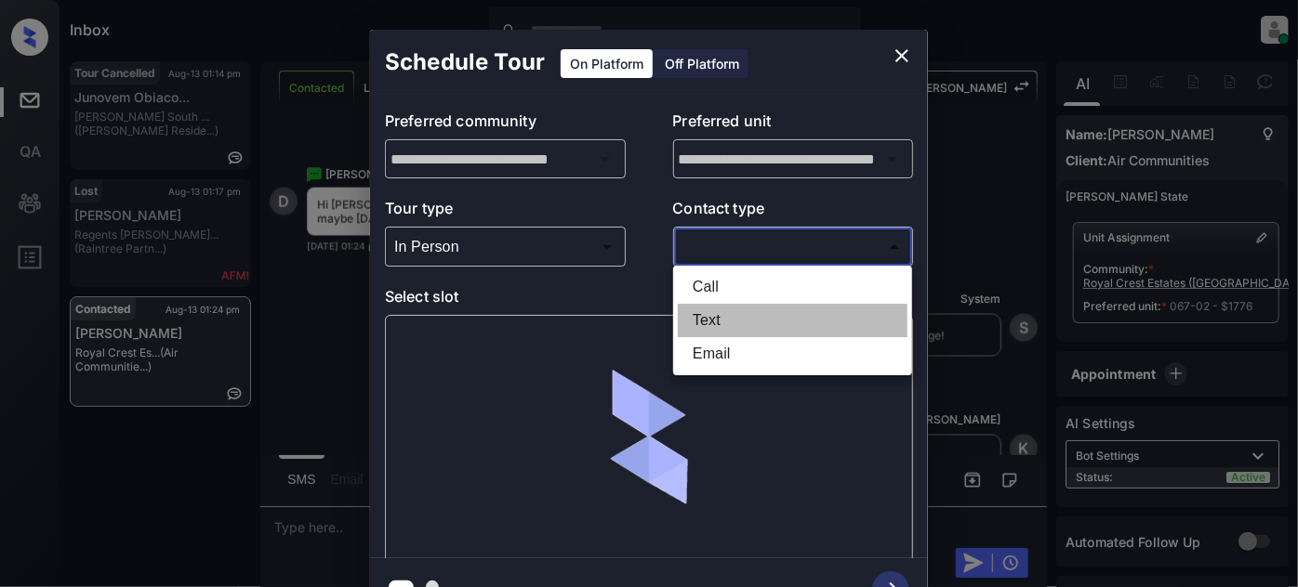
type input "****"
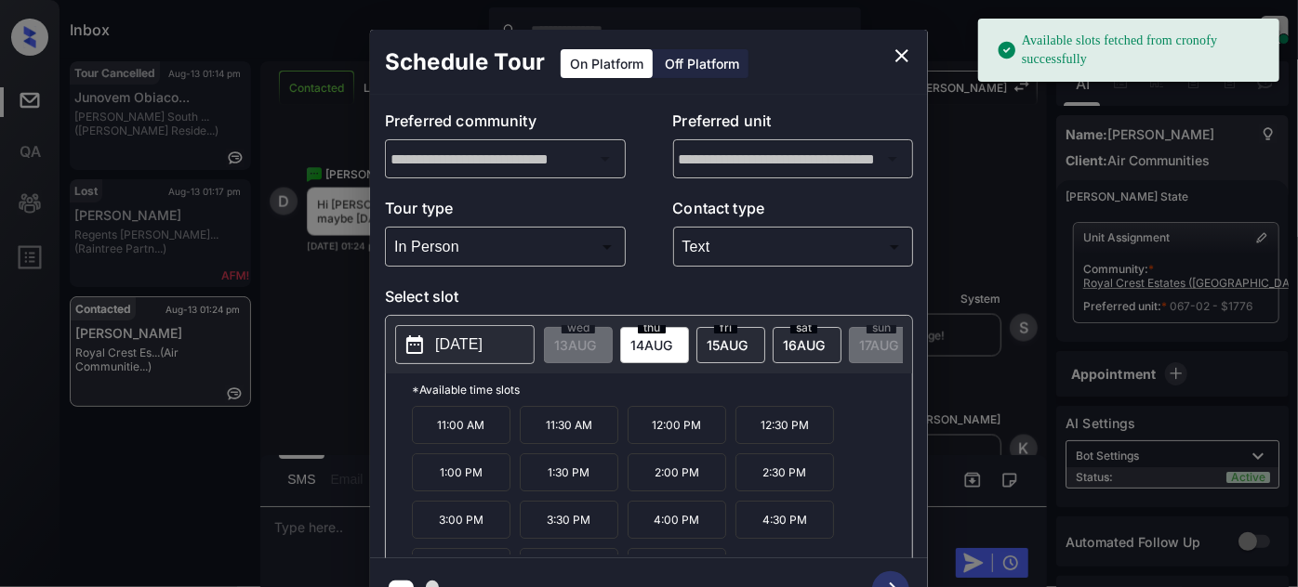
click at [478, 355] on button "[DATE]" at bounding box center [464, 344] width 139 height 39
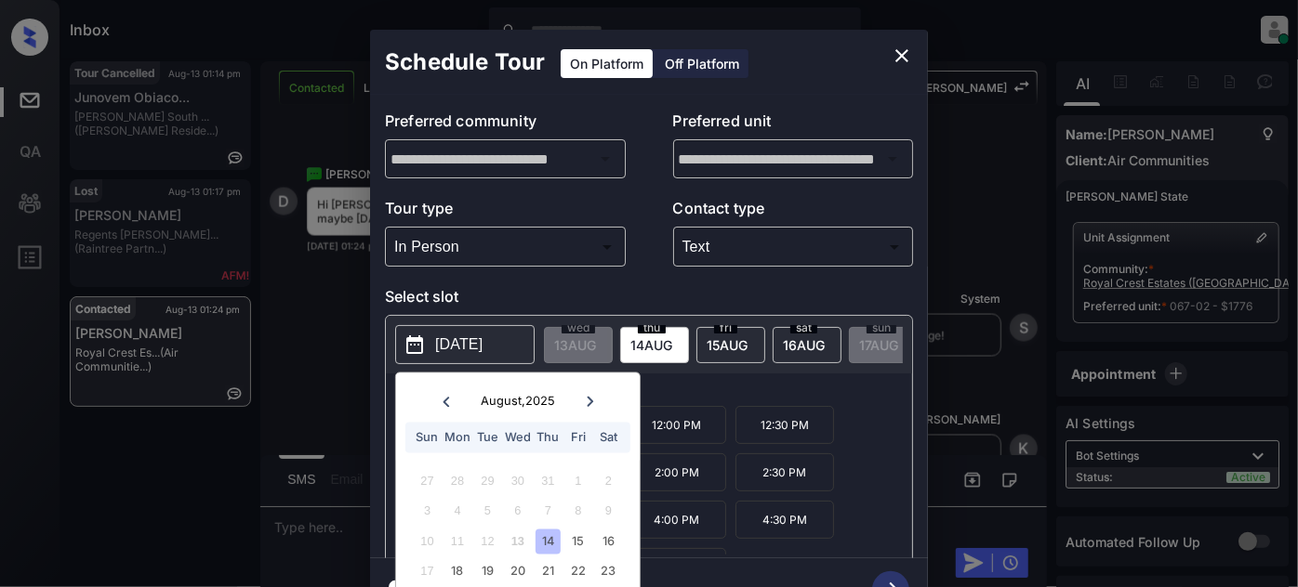
click at [890, 51] on button "close" at bounding box center [901, 55] width 37 height 37
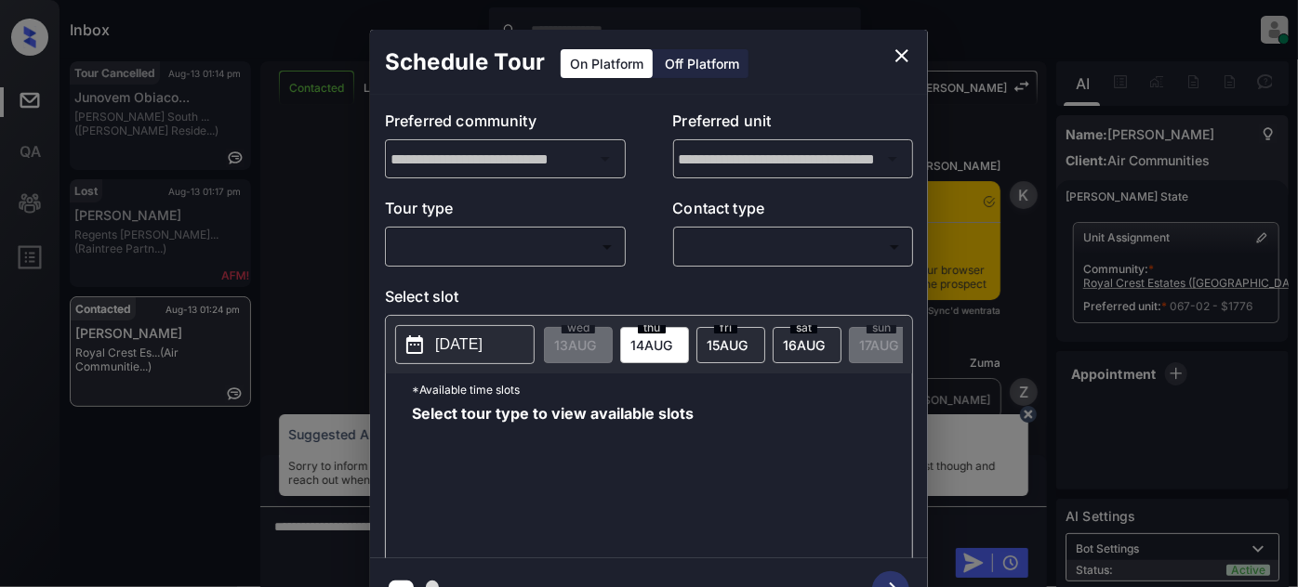
scroll to position [1596, 0]
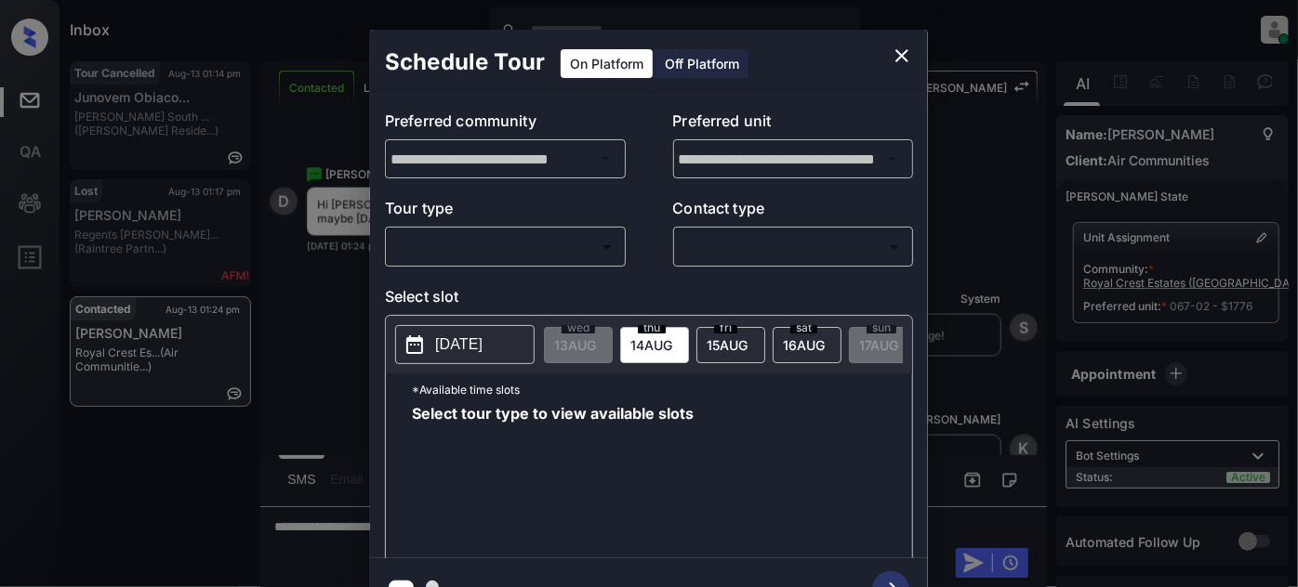
click at [582, 256] on body "Inbox Juan Carlos Manantan Online Set yourself offline Set yourself on break Pr…" at bounding box center [649, 293] width 1298 height 587
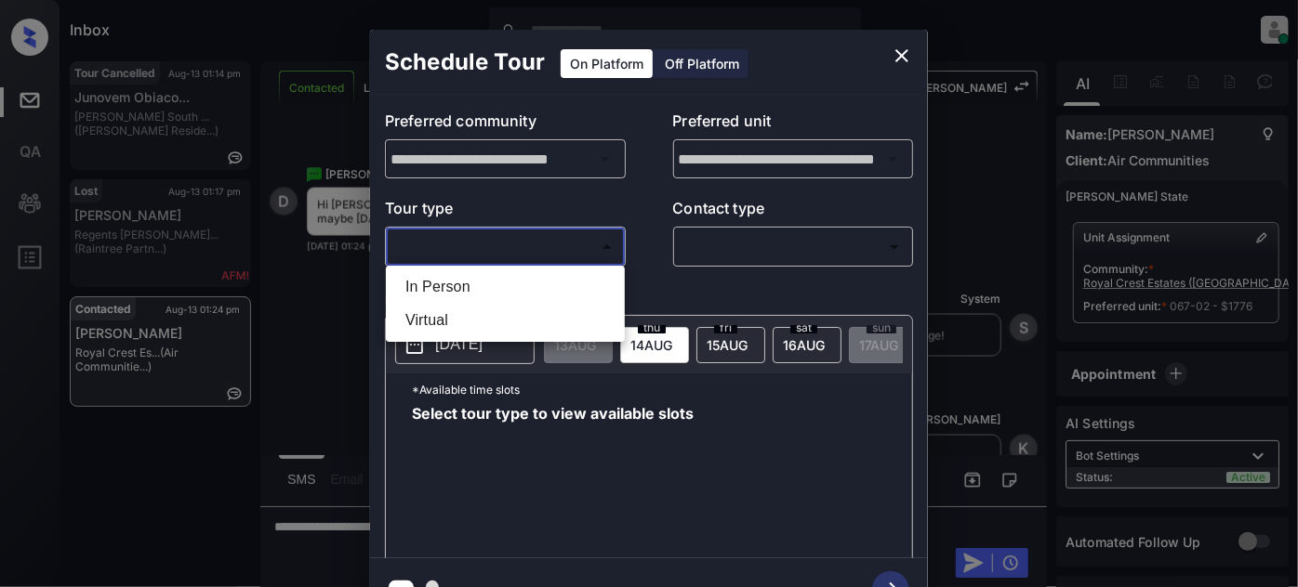
click at [494, 300] on li "In Person" at bounding box center [505, 287] width 230 height 33
type input "********"
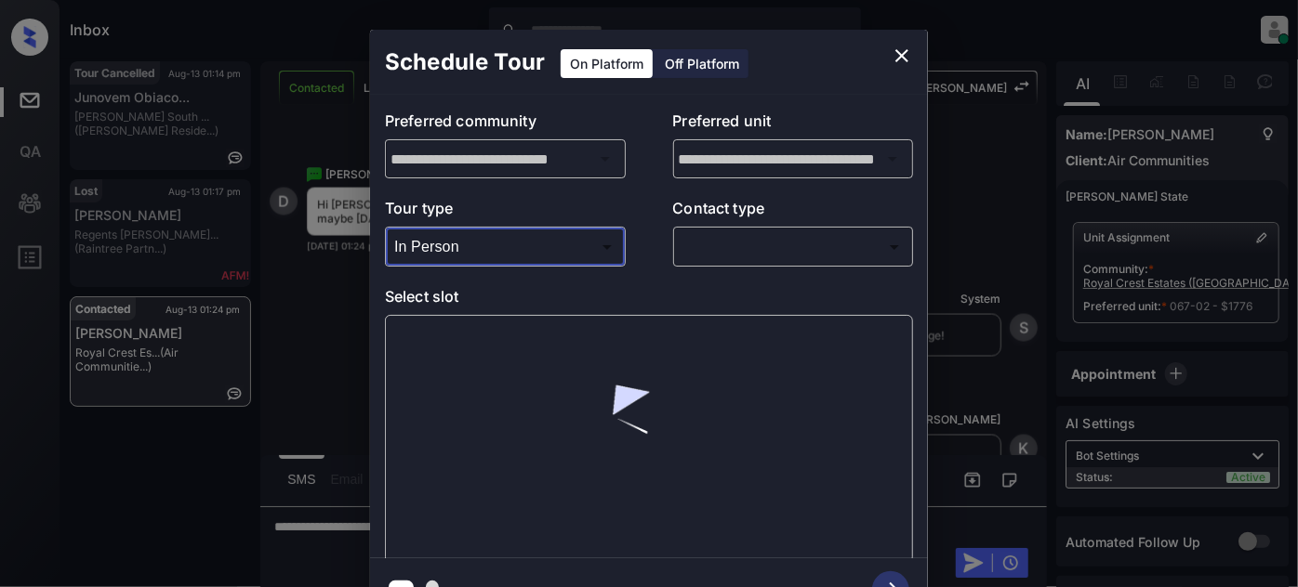
click at [776, 242] on body "Inbox Juan Carlos Manantan Online Set yourself offline Set yourself on break Pr…" at bounding box center [649, 293] width 1298 height 587
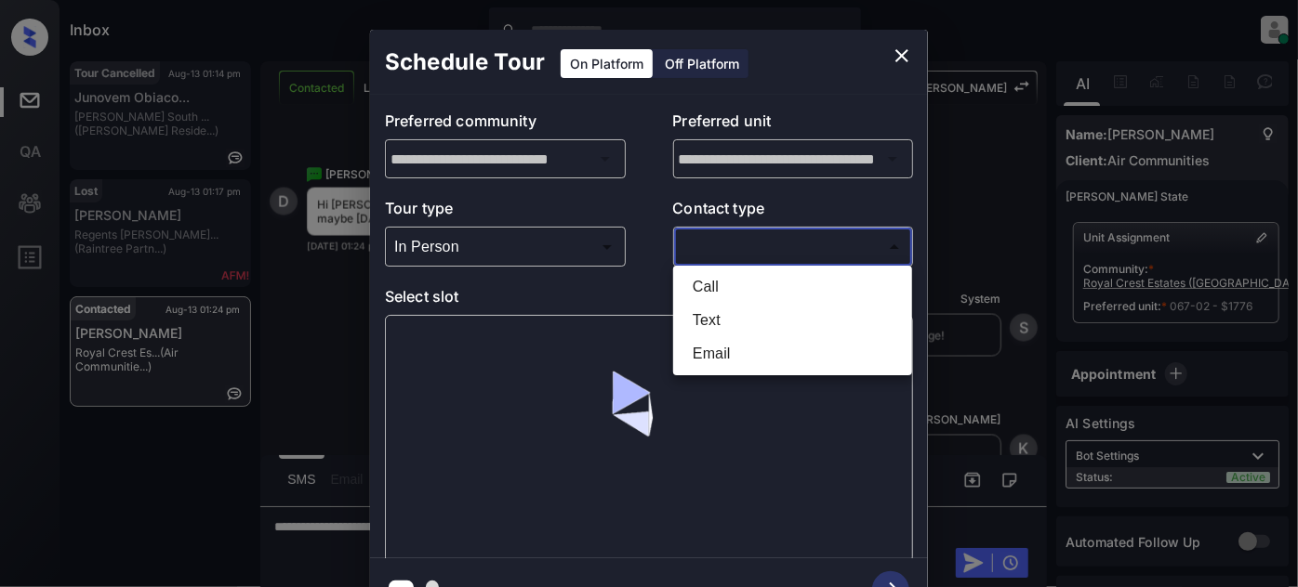
click at [737, 320] on li "Text" at bounding box center [793, 320] width 230 height 33
type input "****"
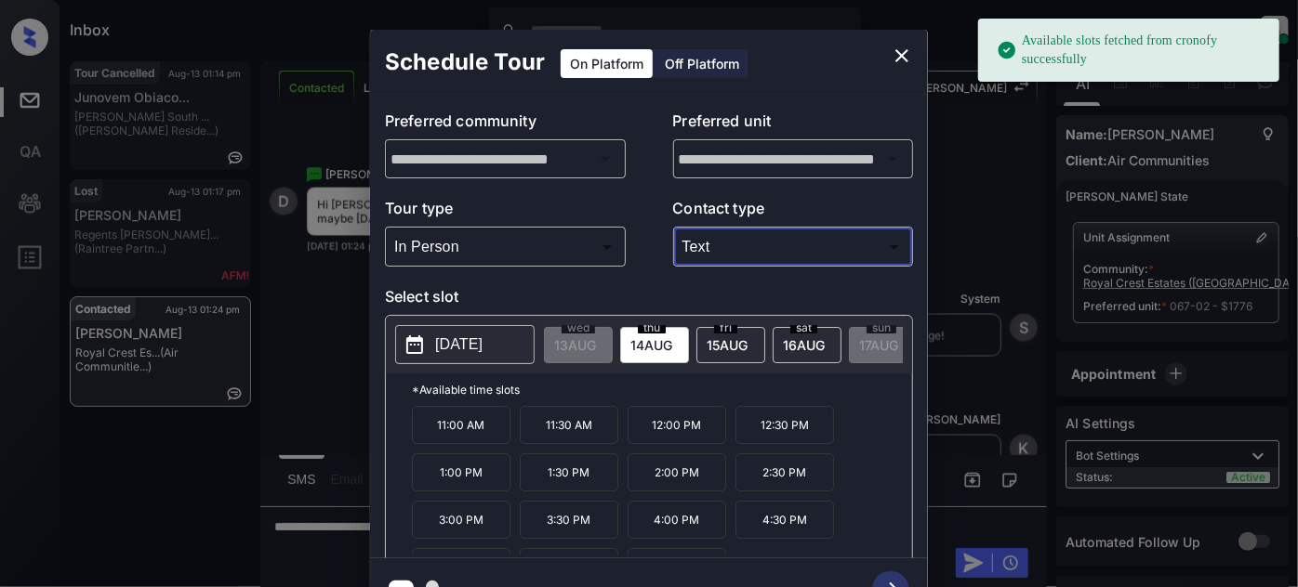
click at [470, 351] on p "[DATE]" at bounding box center [458, 345] width 47 height 22
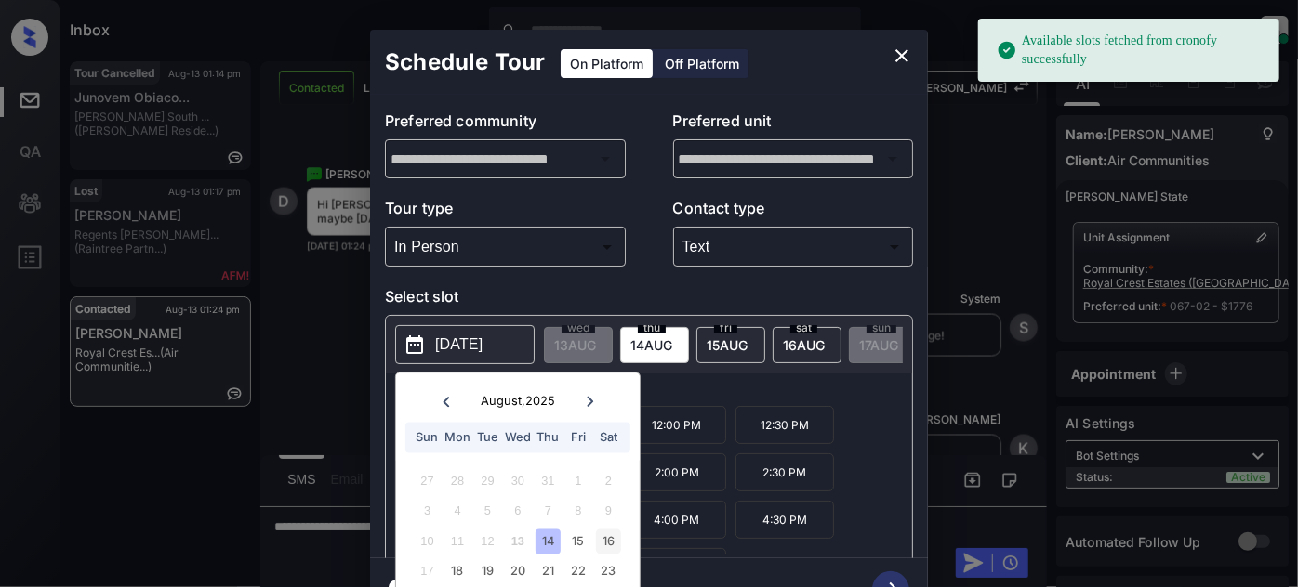
click at [602, 532] on div "16" at bounding box center [608, 541] width 25 height 25
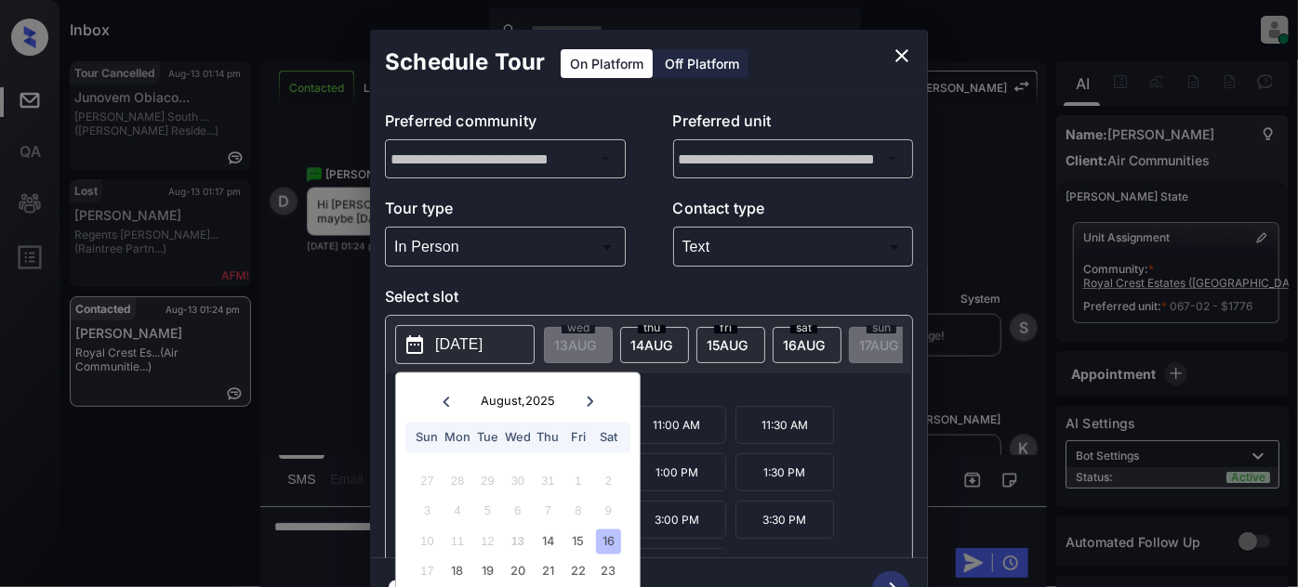
click at [700, 393] on p "*Available time slots" at bounding box center [662, 390] width 500 height 33
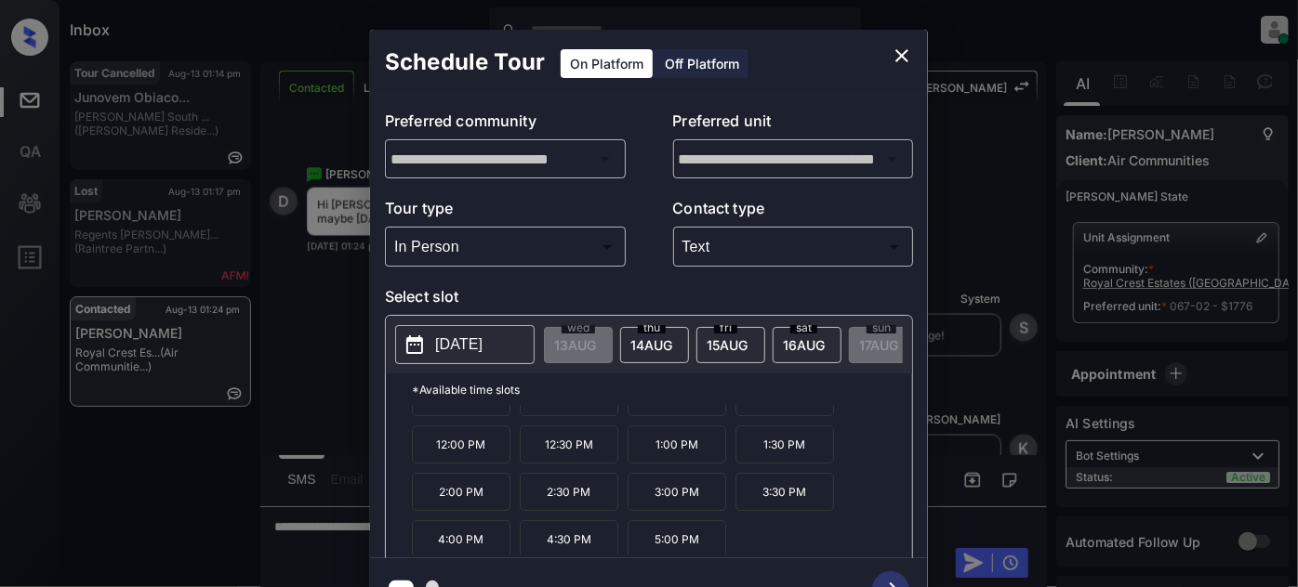
scroll to position [29, 0]
click at [900, 47] on icon "close" at bounding box center [902, 56] width 22 height 22
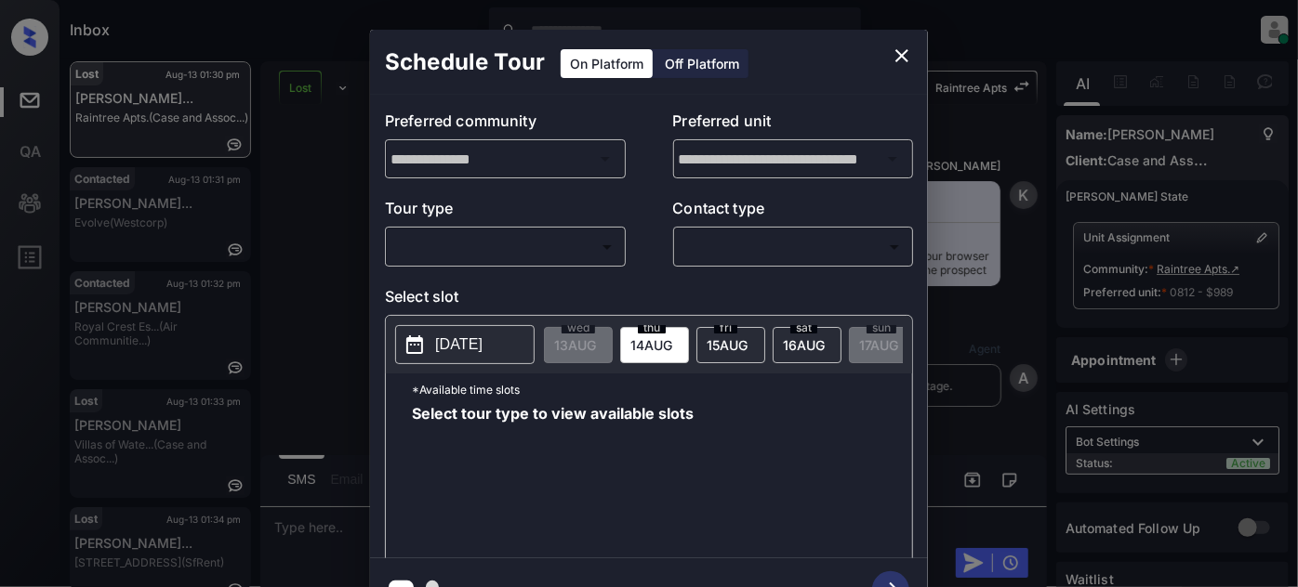
scroll to position [13938, 0]
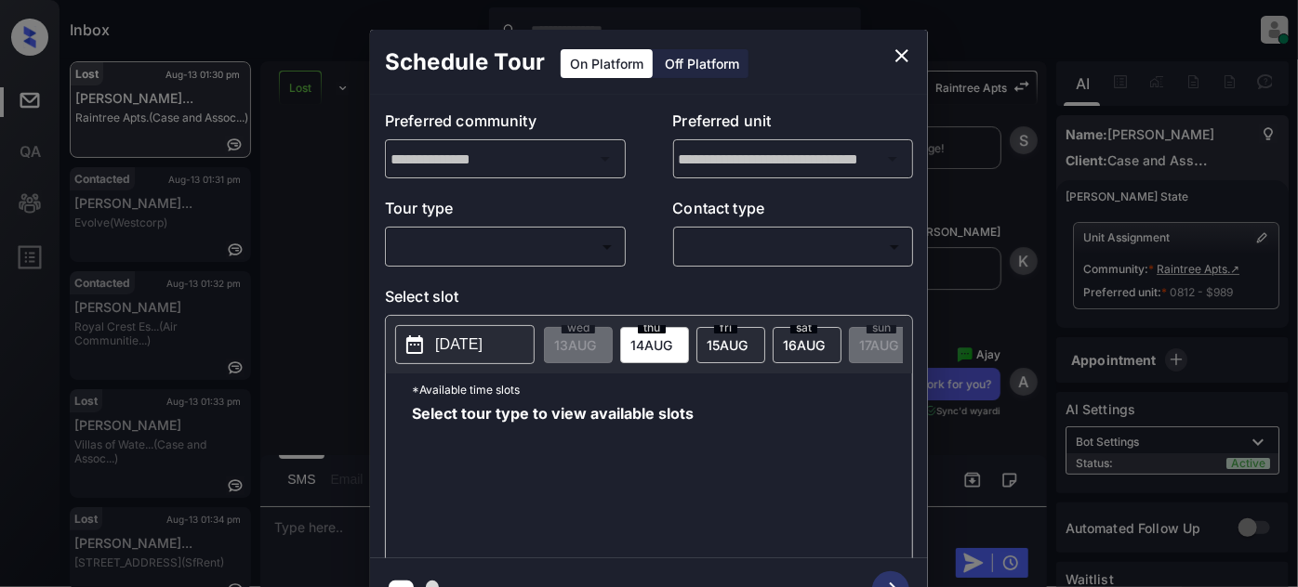
click at [554, 245] on body "Inbox Juan Carlos Manantan Online Set yourself offline Set yourself on break Pr…" at bounding box center [649, 293] width 1298 height 587
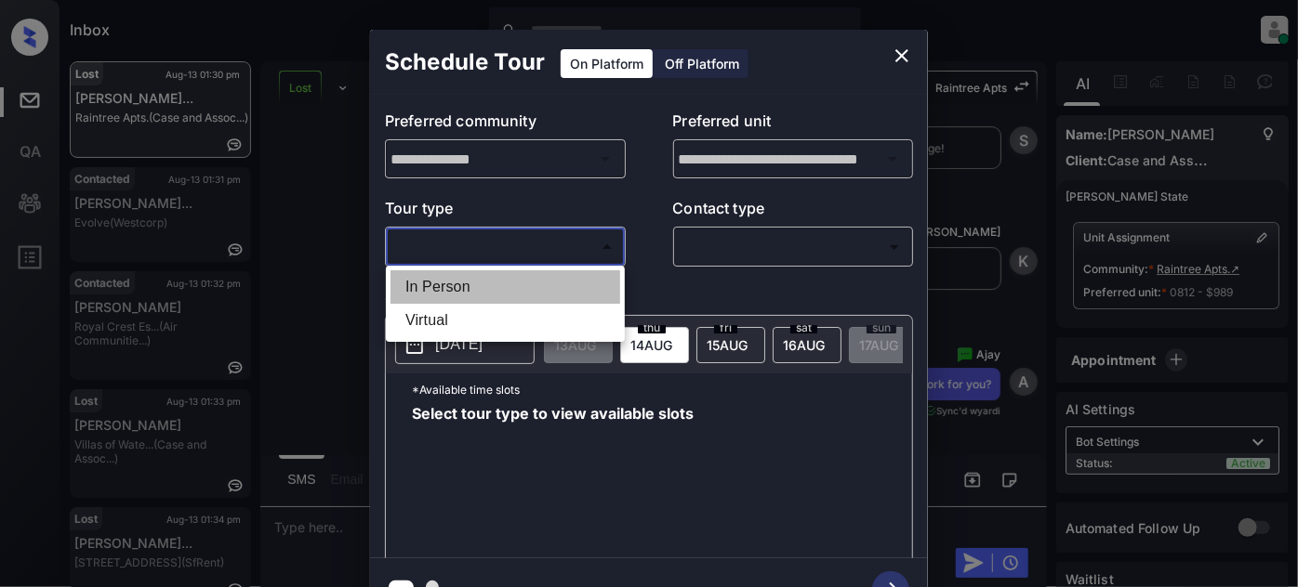
click at [517, 277] on li "In Person" at bounding box center [505, 287] width 230 height 33
type input "********"
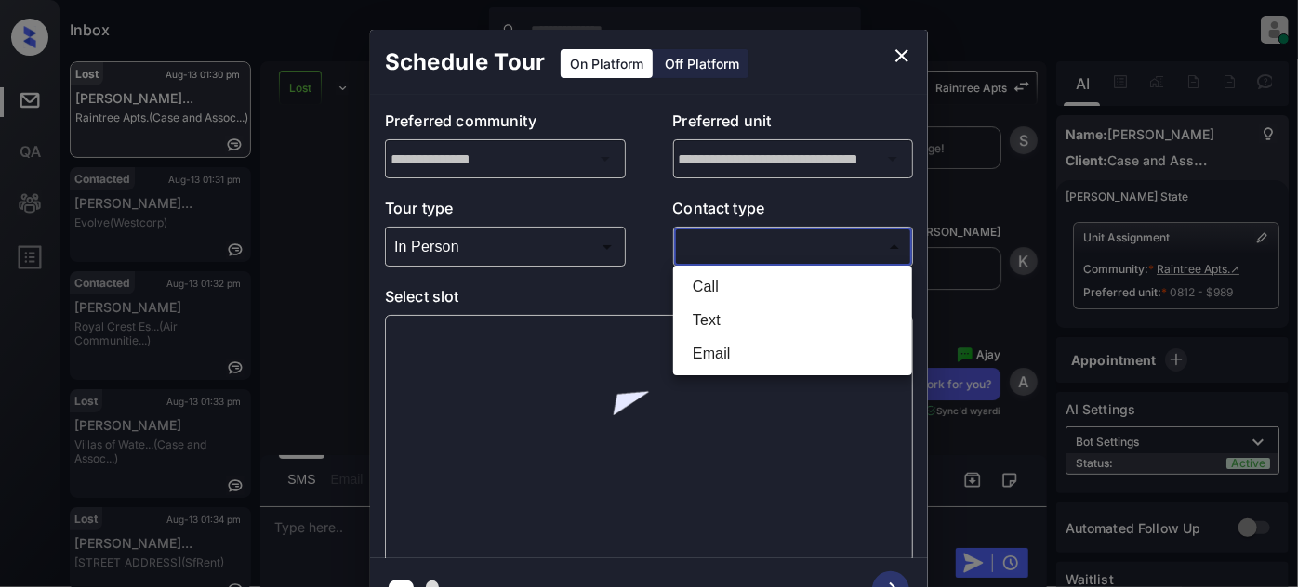
click at [779, 237] on body "Inbox Juan Carlos Manantan Online Set yourself offline Set yourself on break Pr…" at bounding box center [649, 293] width 1298 height 587
click at [733, 317] on li "Text" at bounding box center [793, 320] width 230 height 33
type input "****"
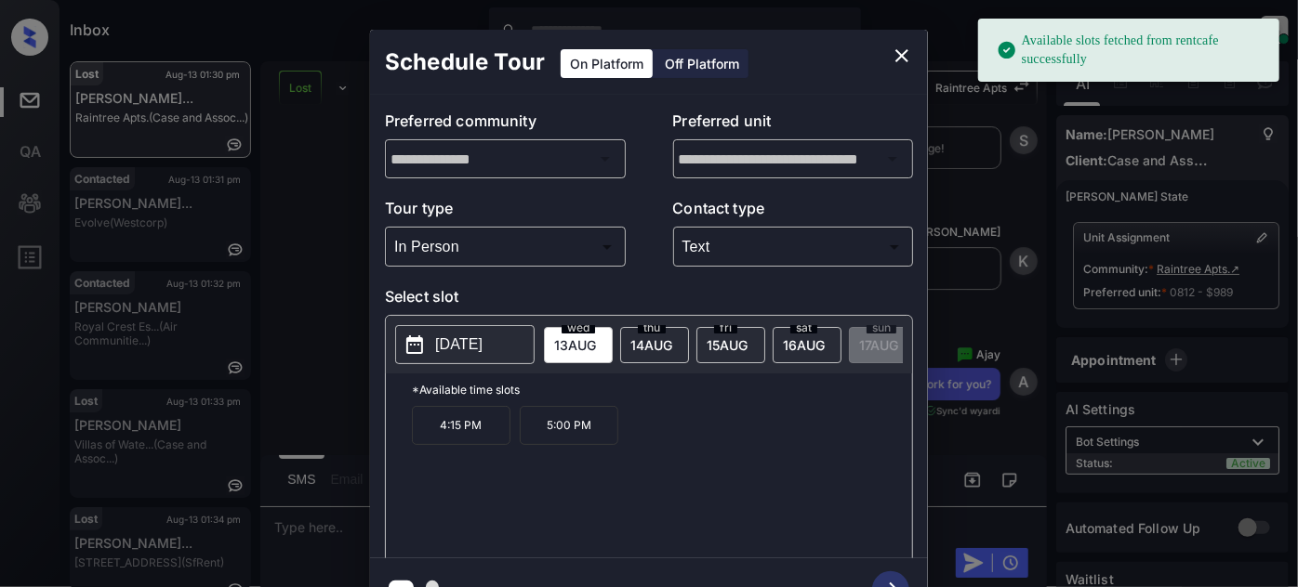
click at [485, 330] on button "2025-08-13" at bounding box center [464, 344] width 139 height 39
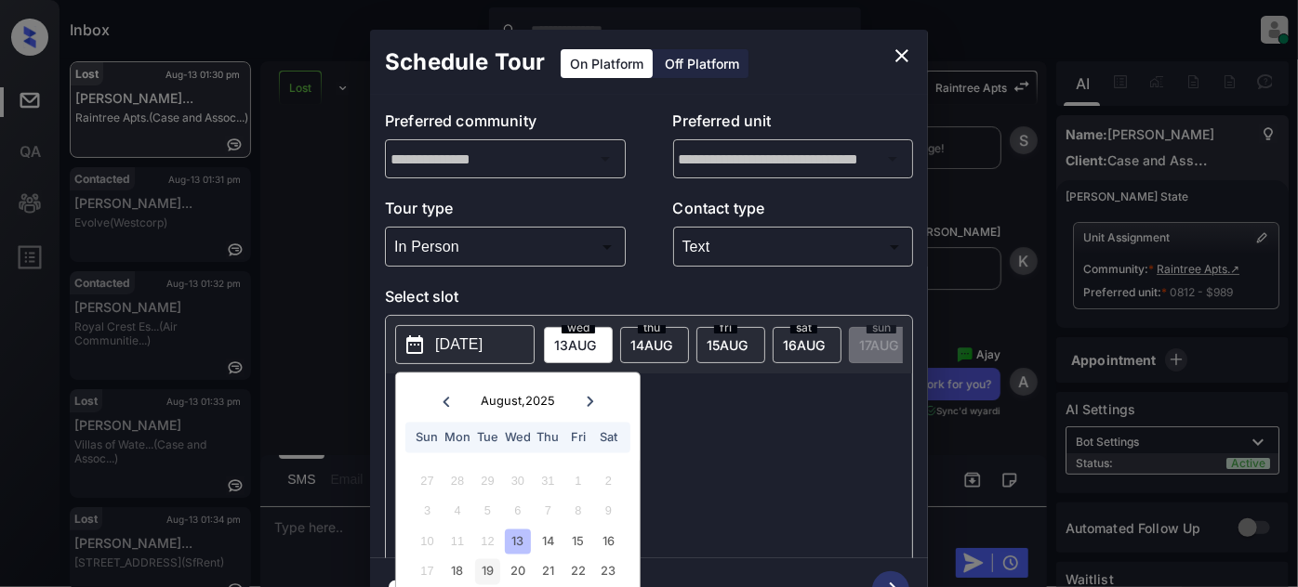
click at [481, 571] on div "19" at bounding box center [487, 572] width 25 height 25
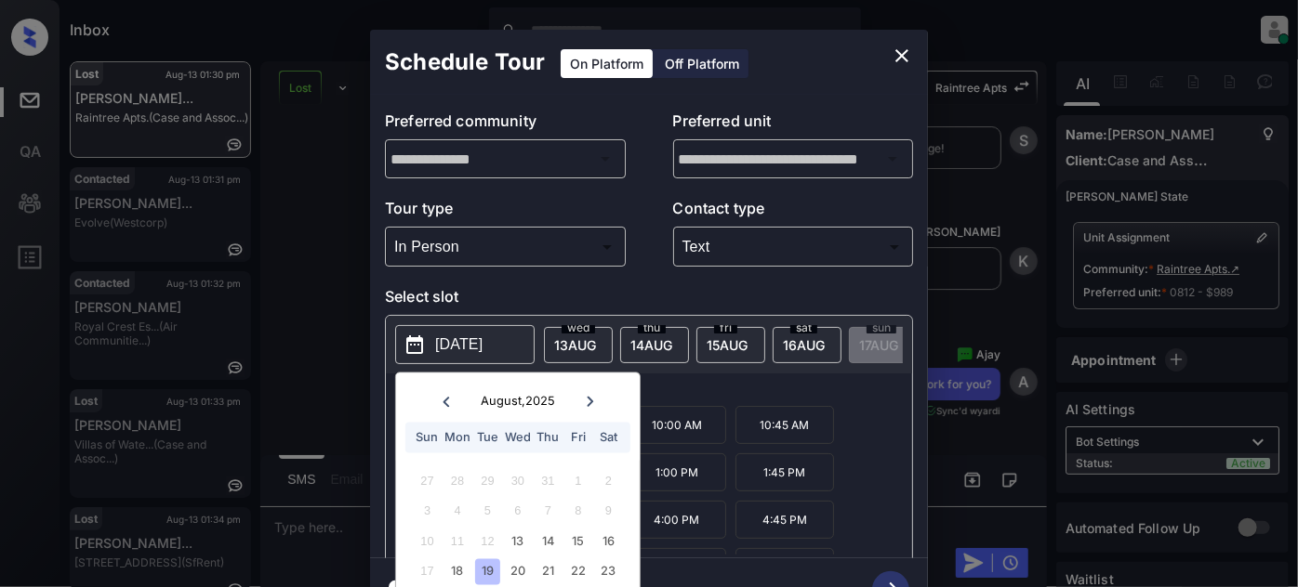
click at [729, 400] on p "*Available time slots" at bounding box center [662, 390] width 500 height 33
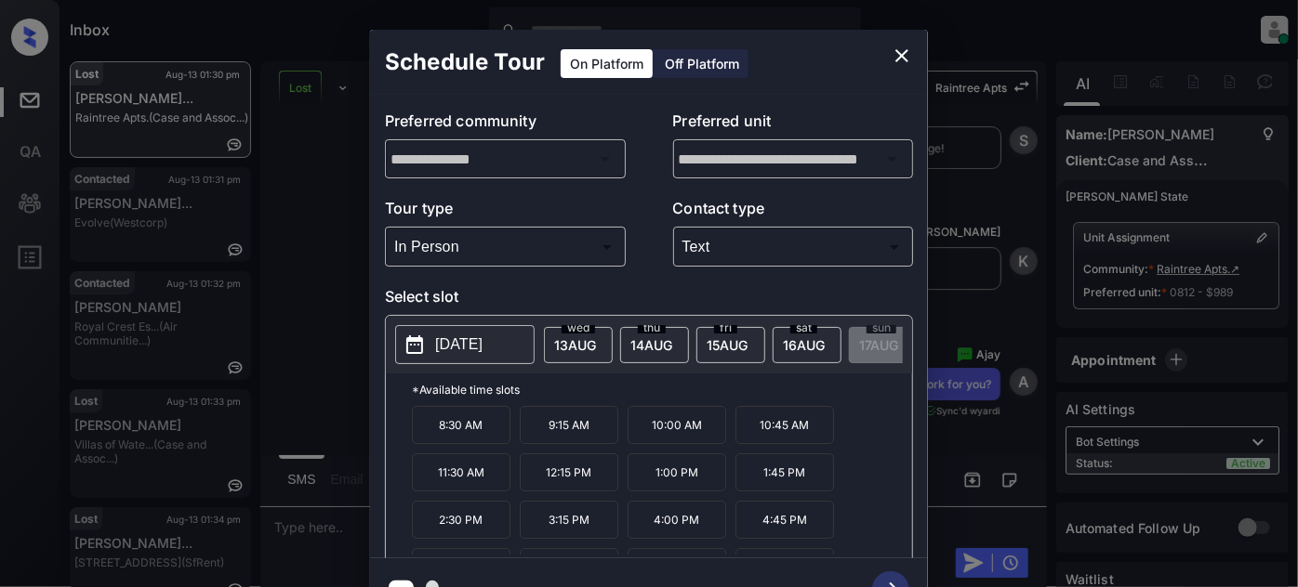
click at [689, 470] on p "1:00 PM" at bounding box center [676, 473] width 99 height 38
click at [889, 574] on icon "button" at bounding box center [890, 590] width 37 height 37
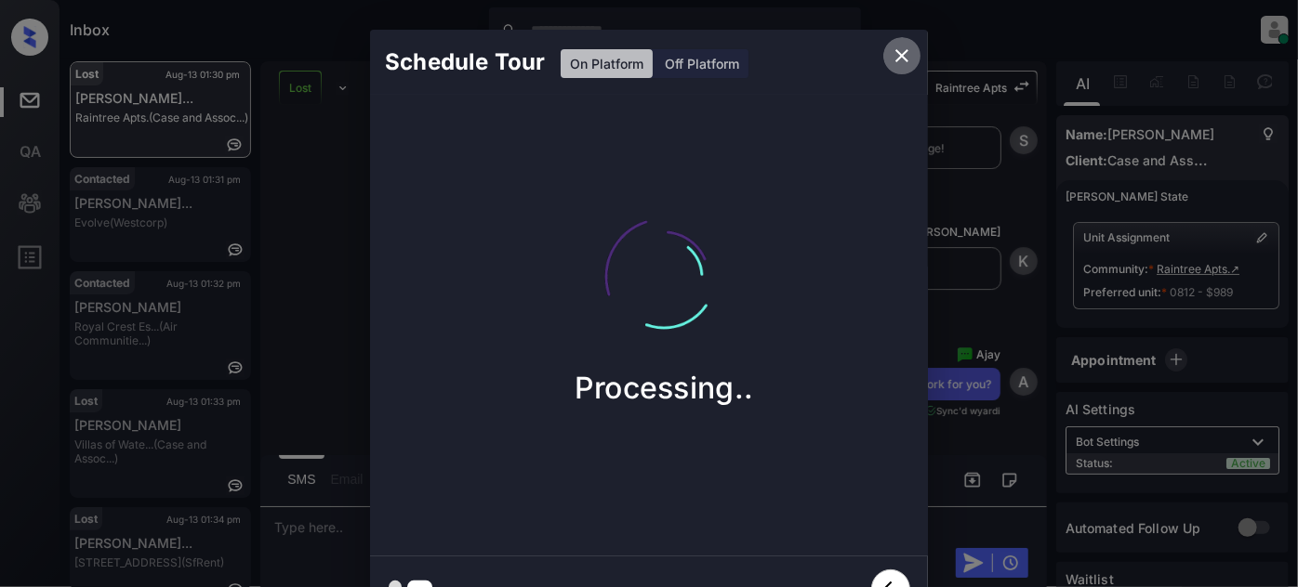
click at [902, 47] on icon "close" at bounding box center [902, 56] width 22 height 22
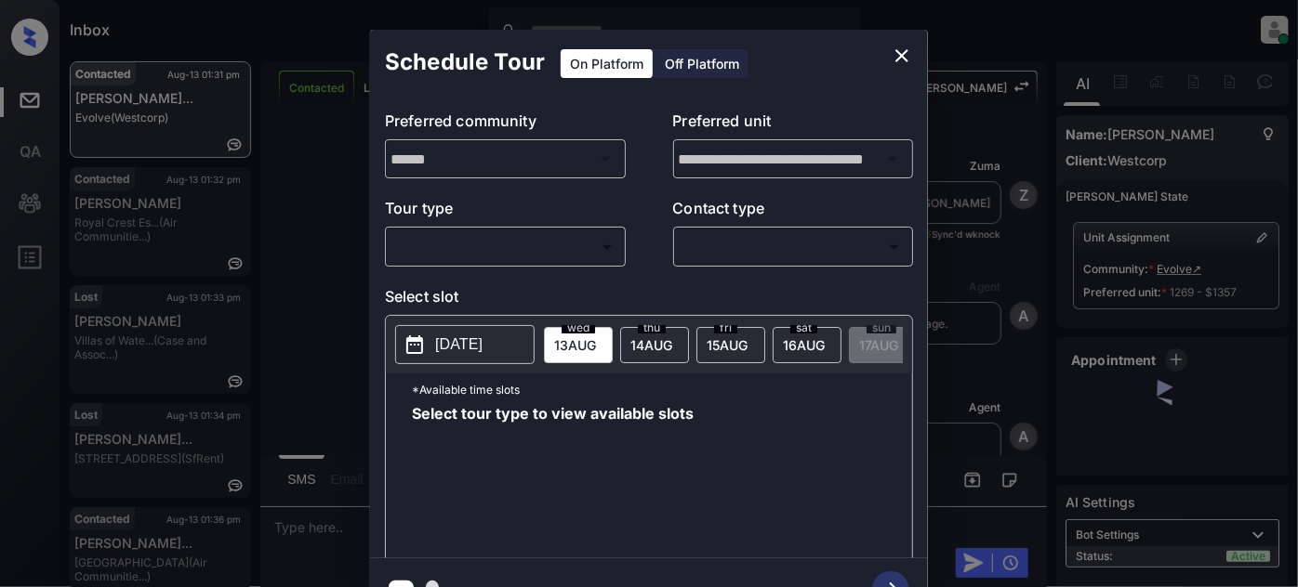
scroll to position [8435, 0]
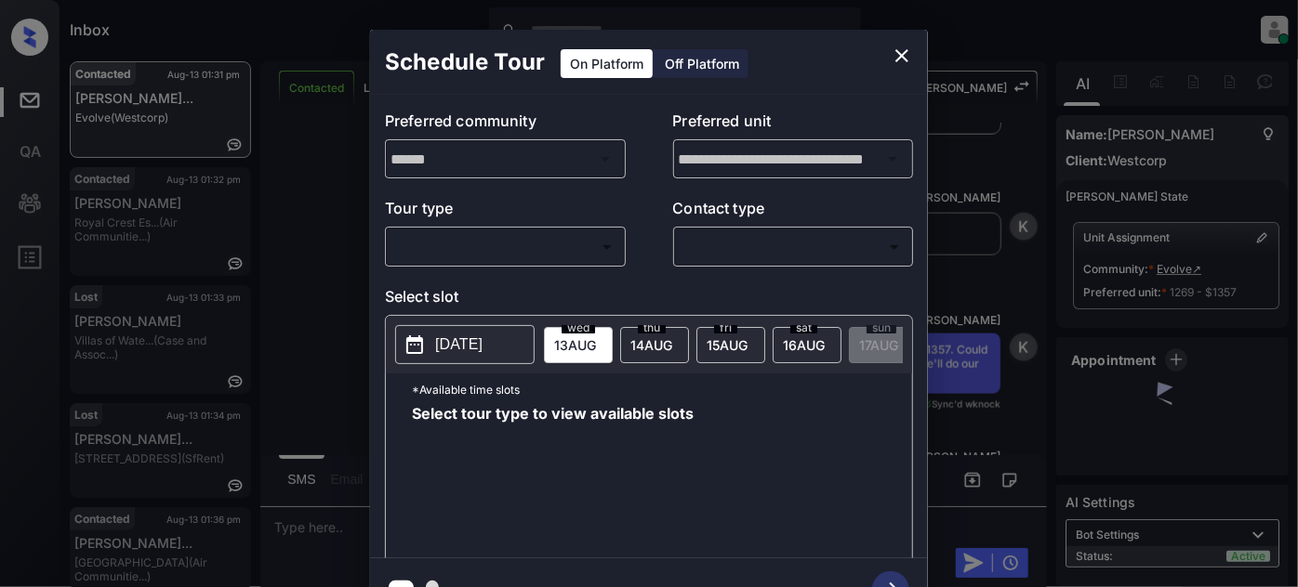
click at [558, 222] on p "Tour type" at bounding box center [505, 212] width 241 height 30
click at [558, 238] on body "Inbox Juan Carlos Manantan Online Set yourself offline Set yourself on break Pr…" at bounding box center [649, 293] width 1298 height 587
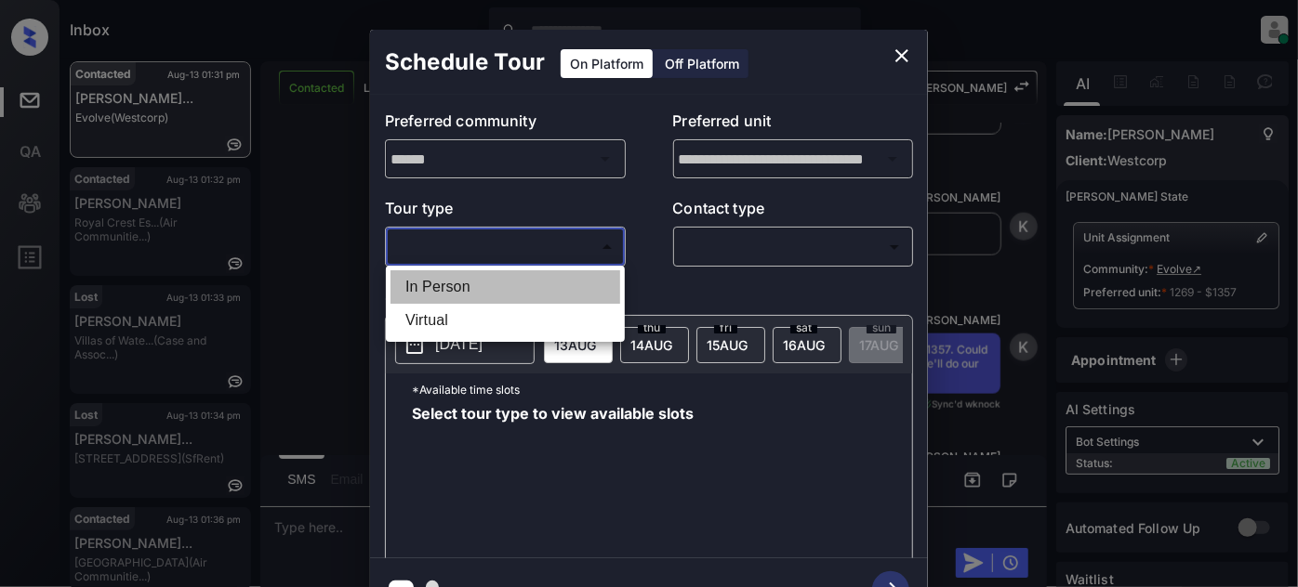
click at [507, 282] on li "In Person" at bounding box center [505, 287] width 230 height 33
type input "********"
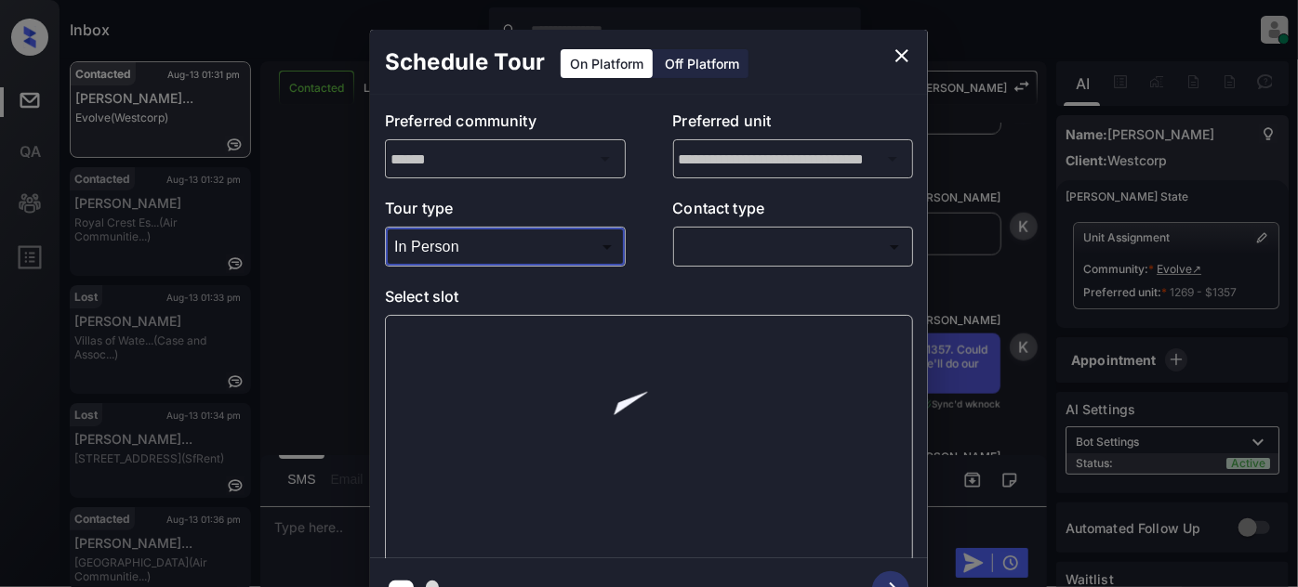
click at [762, 257] on body "Inbox Juan Carlos Manantan Online Set yourself offline Set yourself on break Pr…" at bounding box center [649, 293] width 1298 height 587
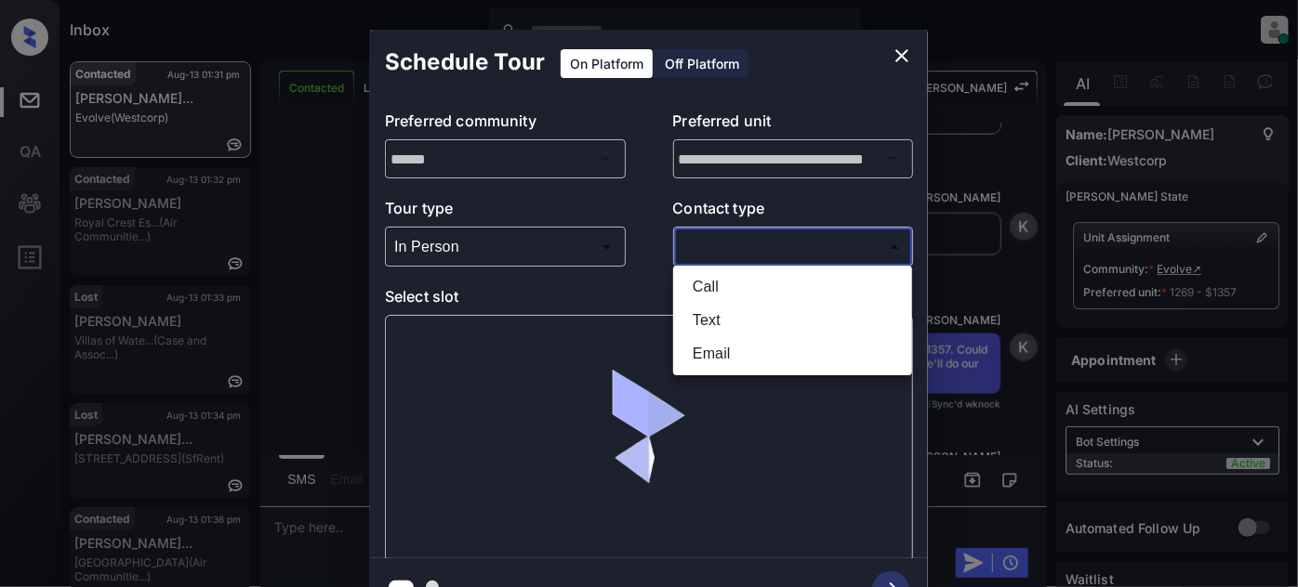
click at [723, 311] on li "Text" at bounding box center [793, 320] width 230 height 33
type input "****"
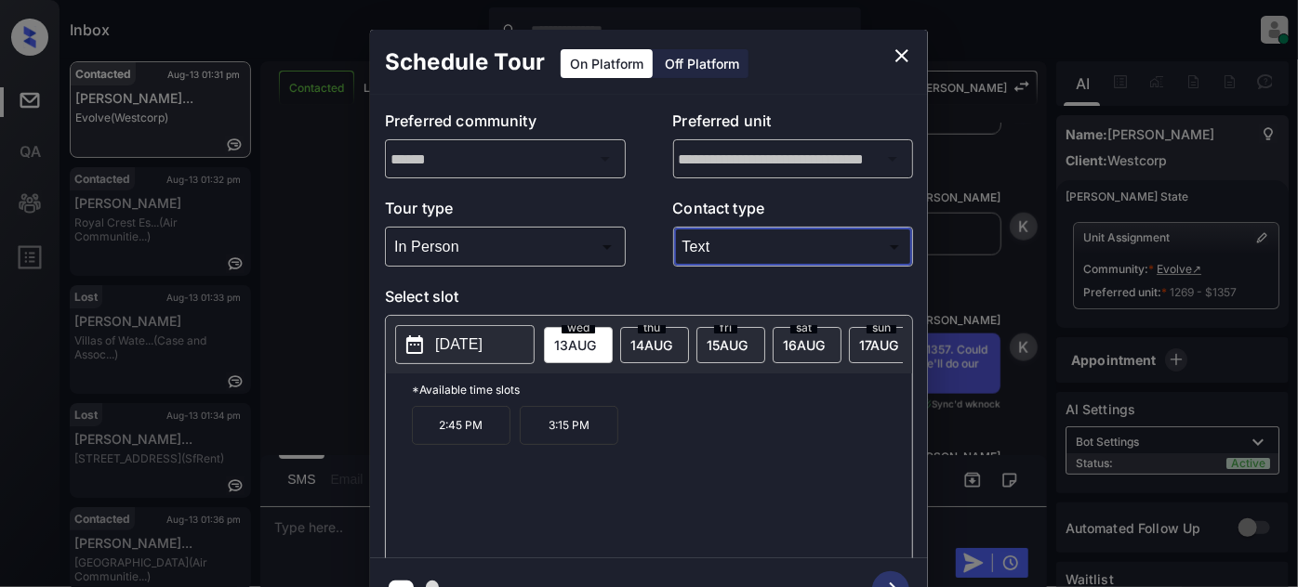
click at [482, 338] on p "[DATE]" at bounding box center [458, 345] width 47 height 22
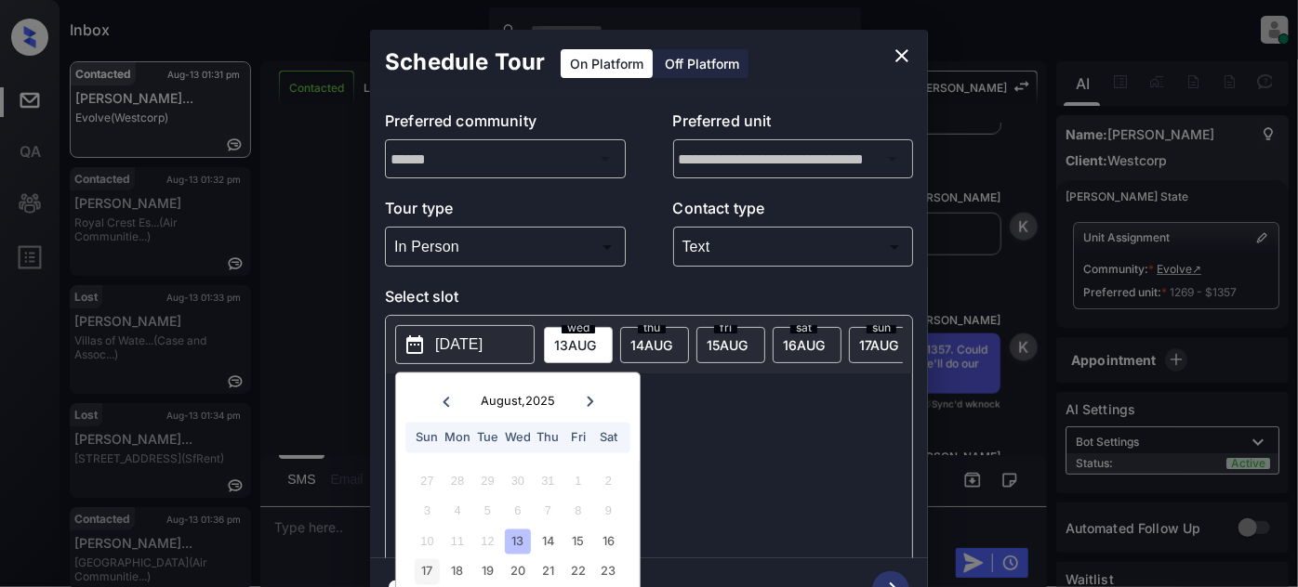
click at [430, 573] on div "17" at bounding box center [427, 572] width 25 height 25
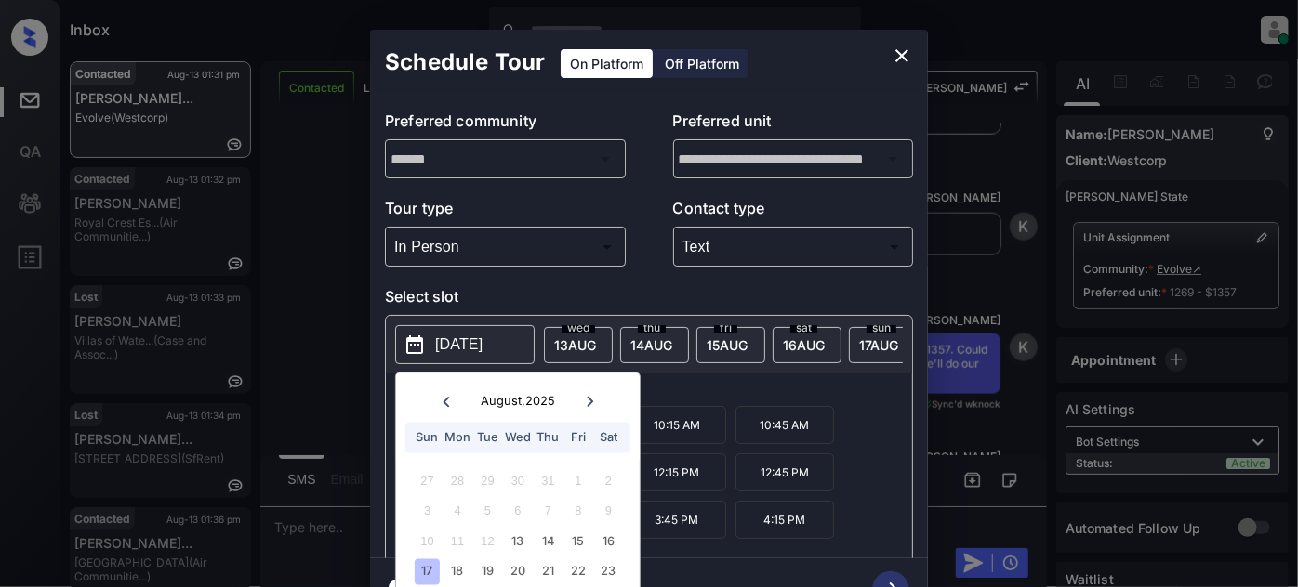
click at [718, 398] on p "*Available time slots" at bounding box center [662, 390] width 500 height 33
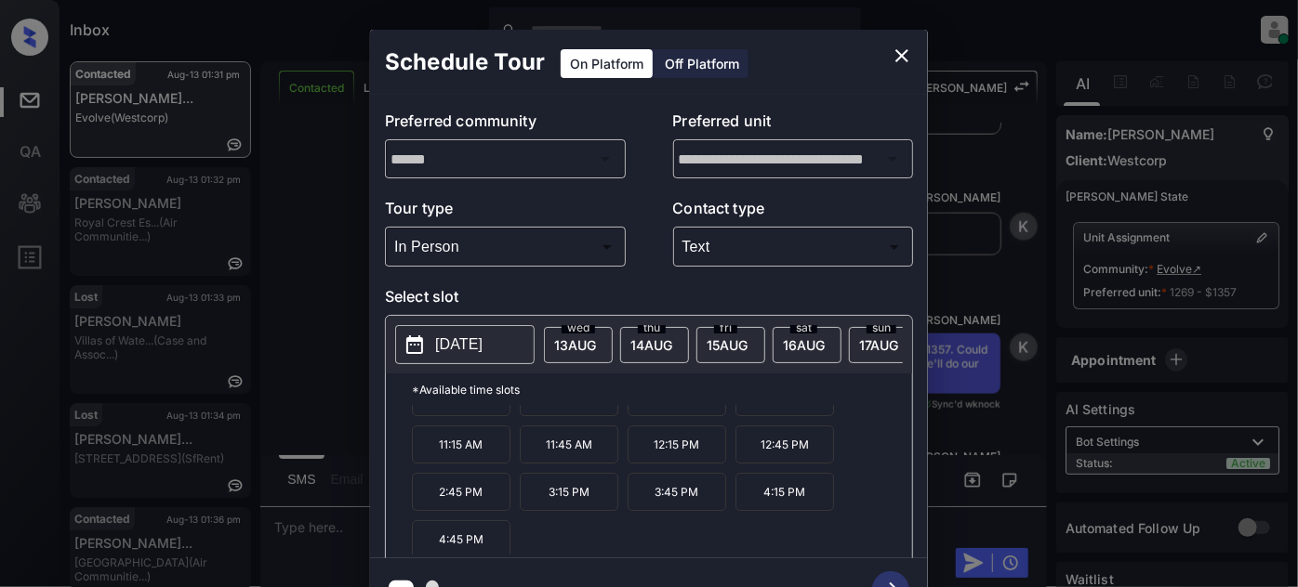
scroll to position [29, 0]
click at [885, 62] on button "close" at bounding box center [901, 55] width 37 height 37
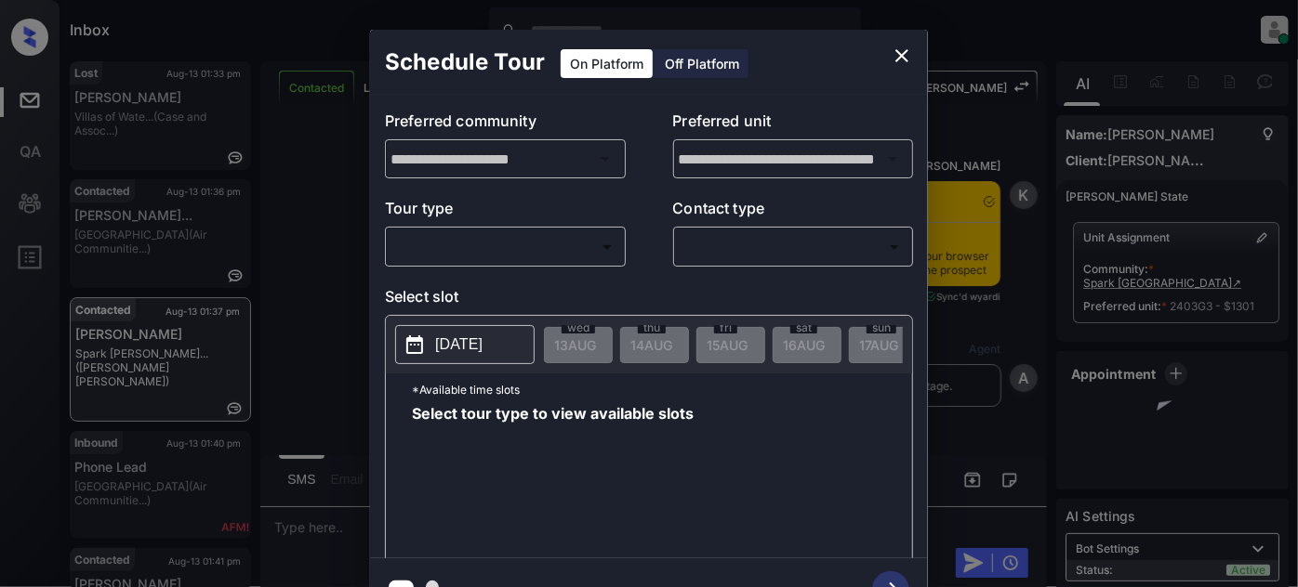
scroll to position [3666, 0]
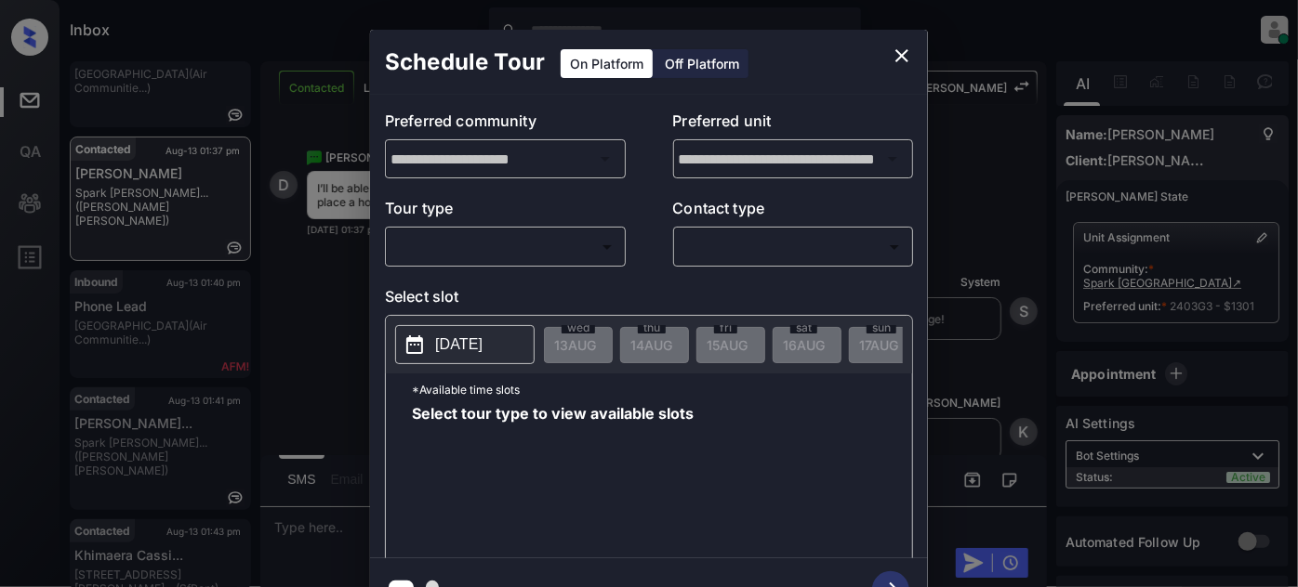
click at [469, 220] on p "Tour type" at bounding box center [505, 212] width 241 height 30
click at [470, 233] on body "Inbox [PERSON_NAME] Online Set yourself offline Set yourself on break Profile S…" at bounding box center [649, 293] width 1298 height 587
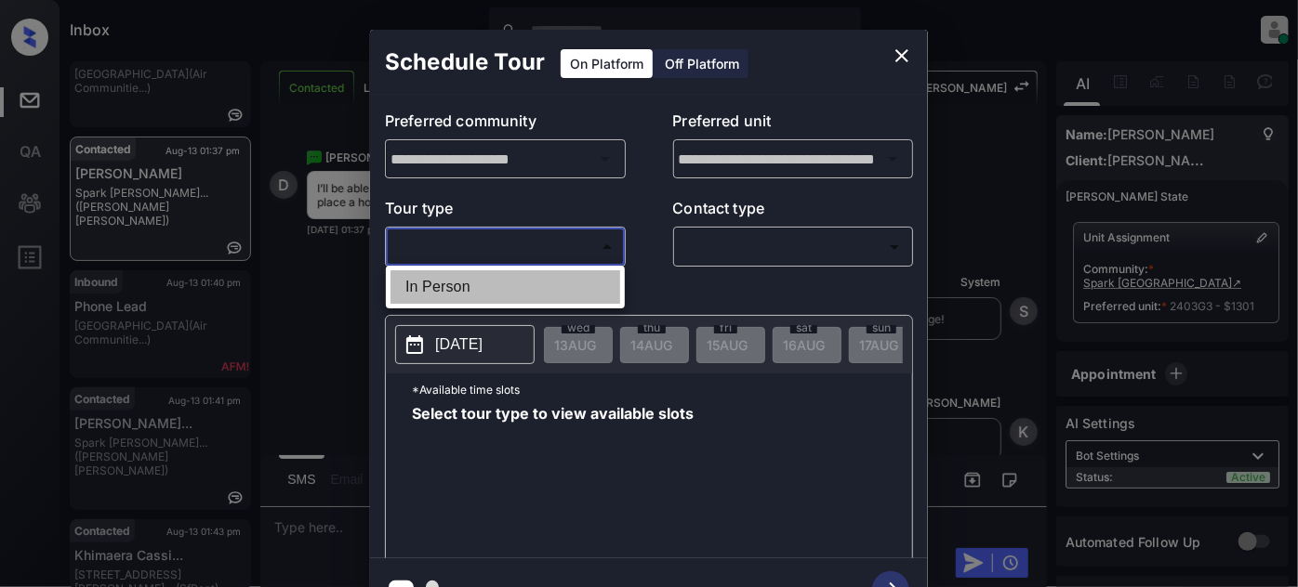
click at [458, 276] on li "In Person" at bounding box center [505, 287] width 230 height 33
type input "********"
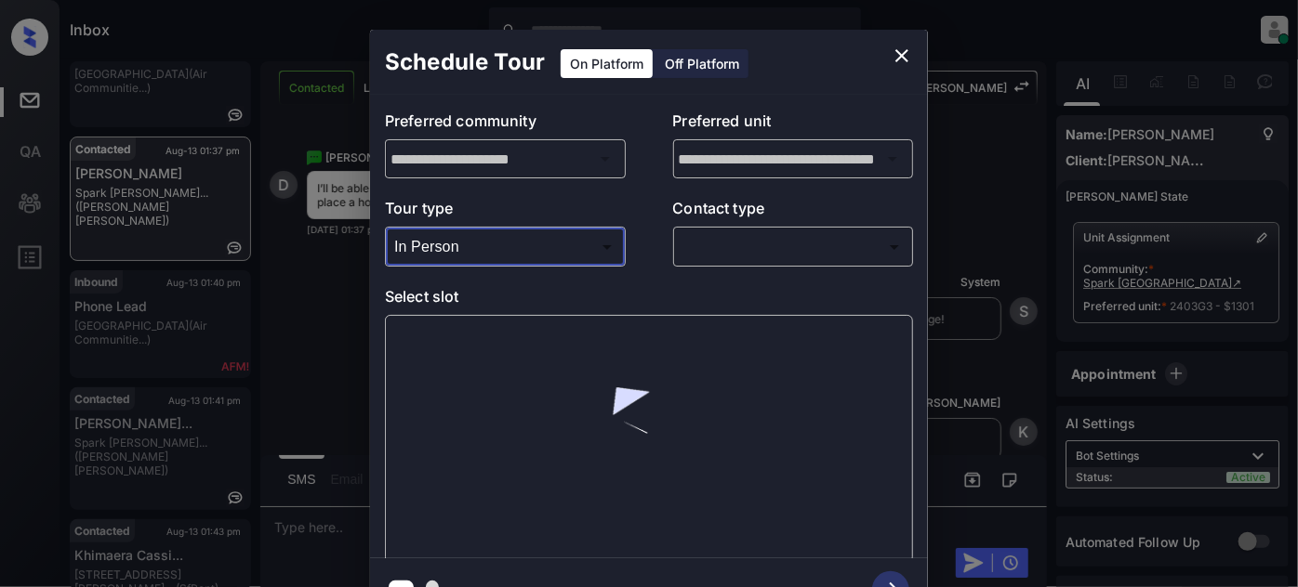
click at [744, 225] on p "Contact type" at bounding box center [793, 212] width 241 height 30
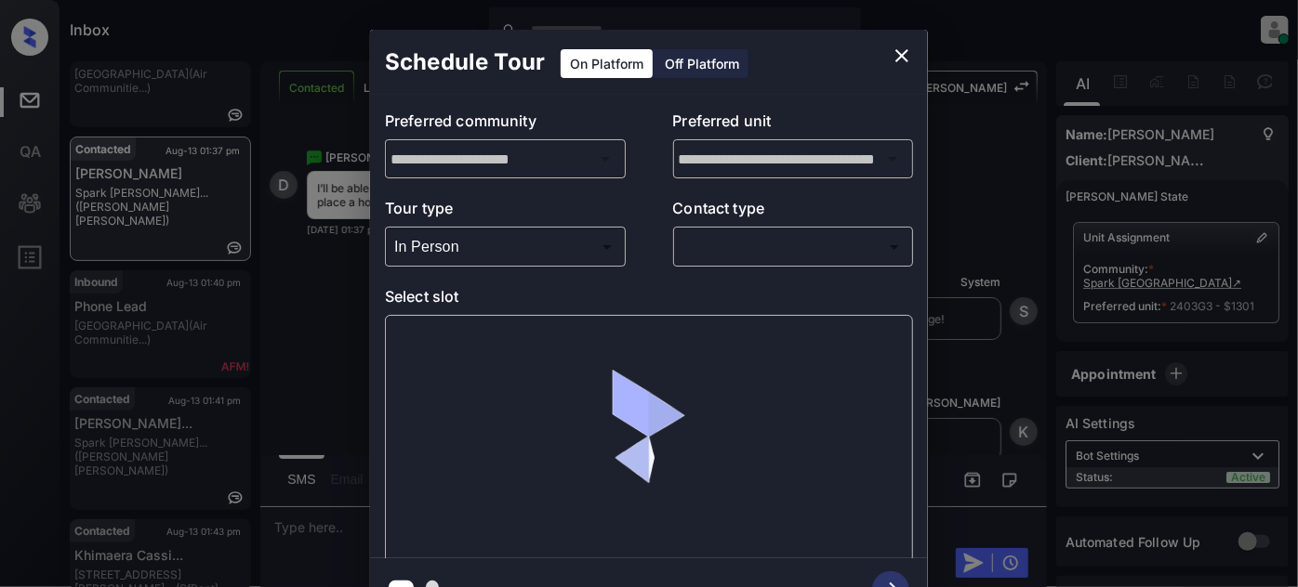
click at [748, 237] on body "Inbox Juan Carlos Manantan Online Set yourself offline Set yourself on break Pr…" at bounding box center [649, 293] width 1298 height 587
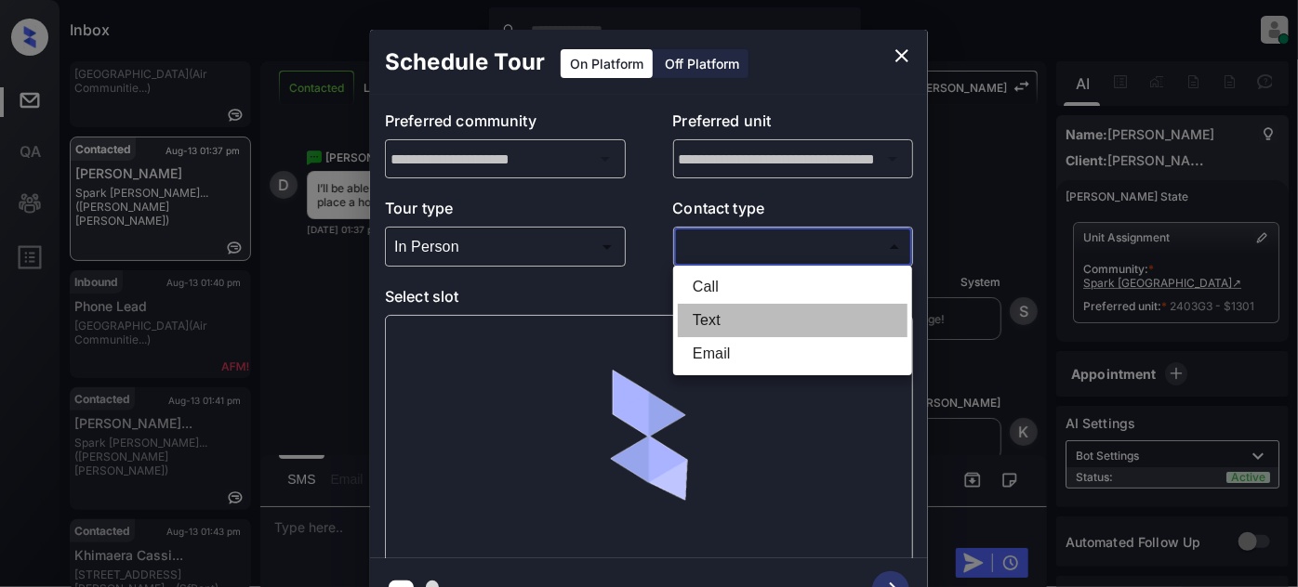
click at [747, 315] on li "Text" at bounding box center [793, 320] width 230 height 33
type input "****"
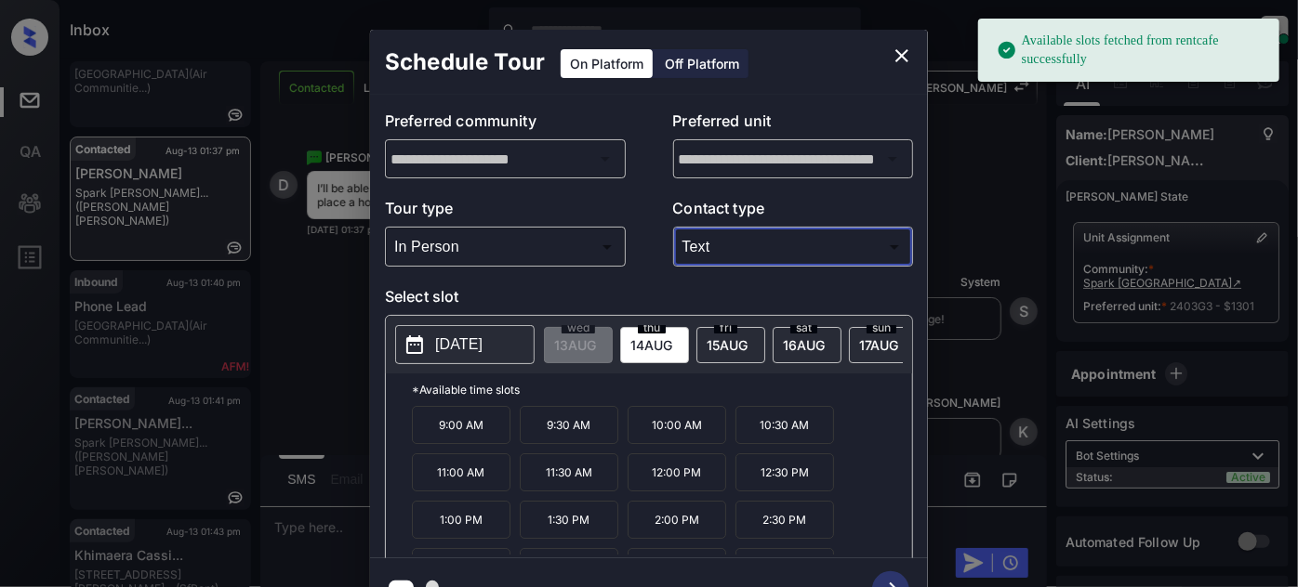
click at [482, 348] on p "[DATE]" at bounding box center [458, 345] width 47 height 22
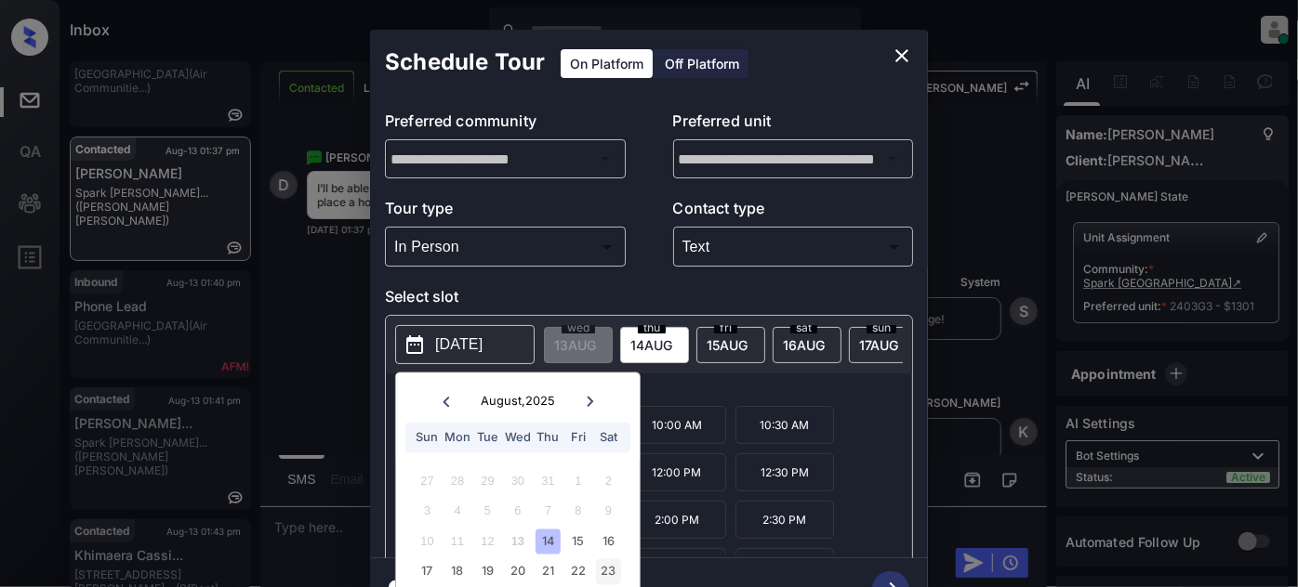
click at [601, 565] on div "23" at bounding box center [608, 572] width 25 height 25
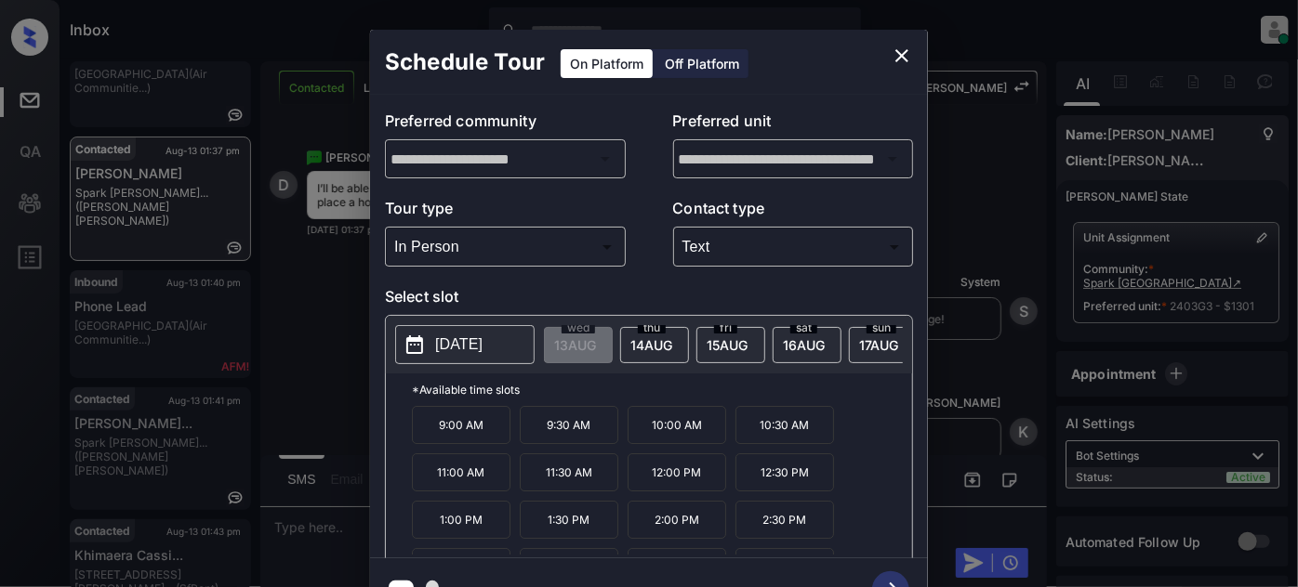
click at [736, 396] on p "*Available time slots" at bounding box center [662, 390] width 500 height 33
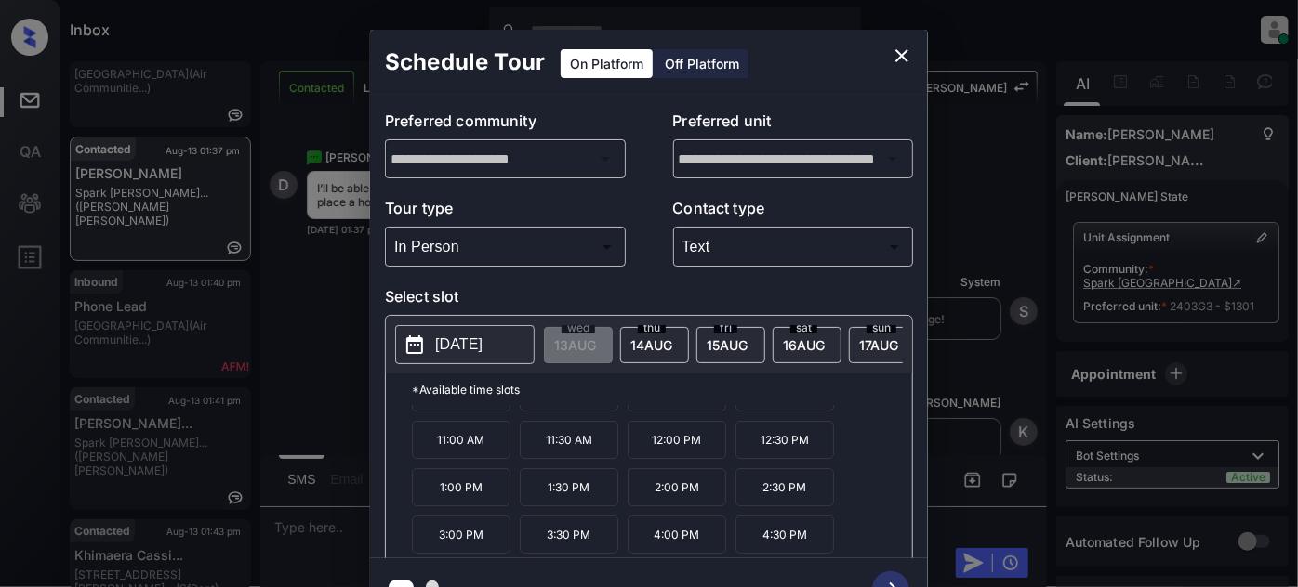
scroll to position [76, 0]
click at [892, 51] on icon "close" at bounding box center [902, 56] width 22 height 22
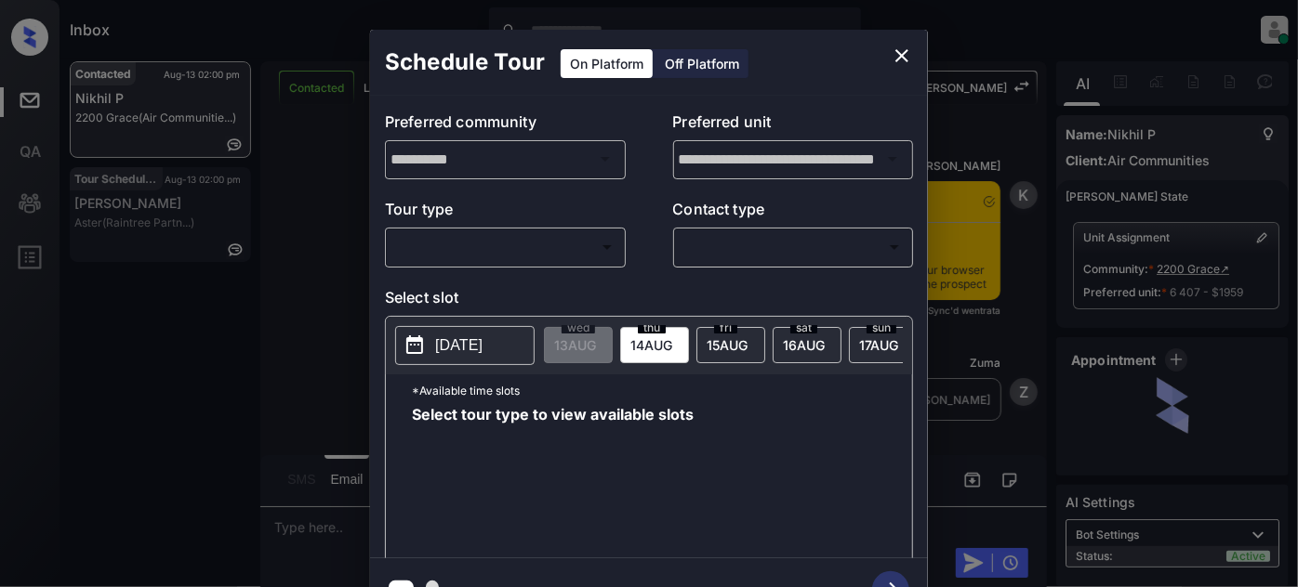
scroll to position [1755, 0]
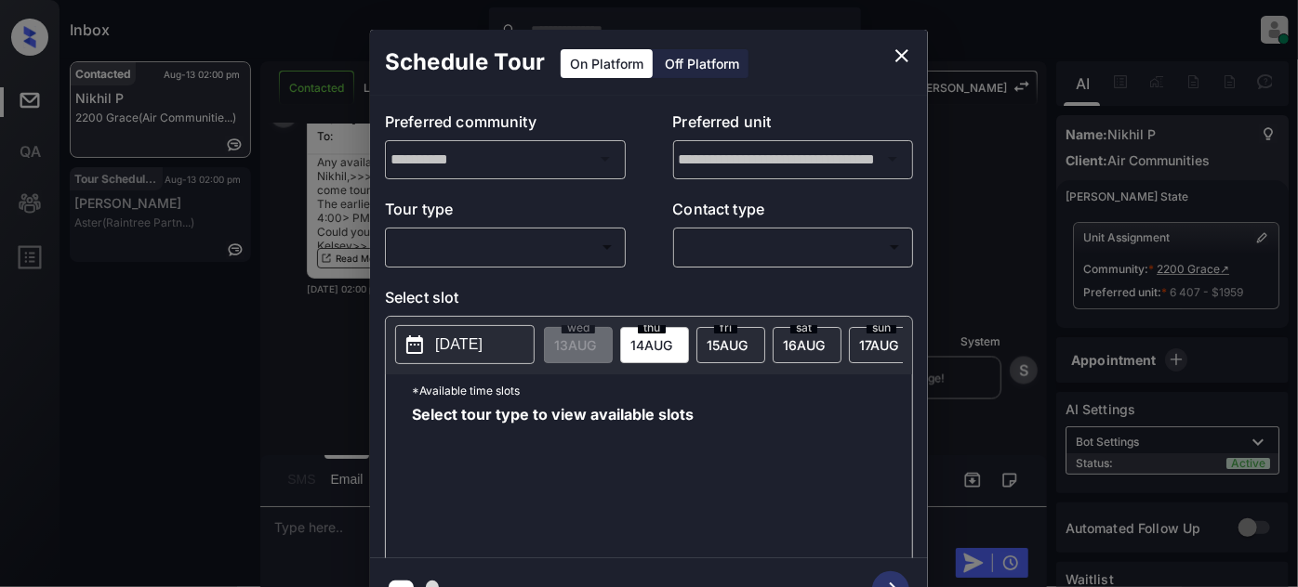
click at [561, 242] on body "Inbox [PERSON_NAME] Online Set yourself offline Set yourself on break Profile S…" at bounding box center [649, 293] width 1298 height 587
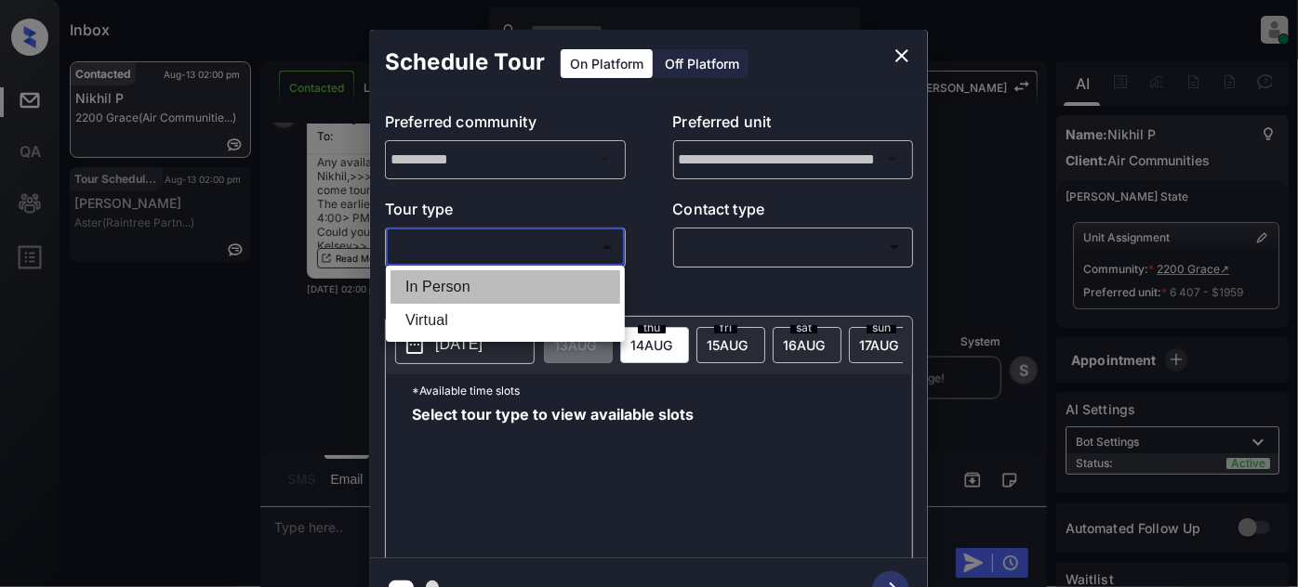
click at [488, 289] on li "In Person" at bounding box center [505, 287] width 230 height 33
type input "********"
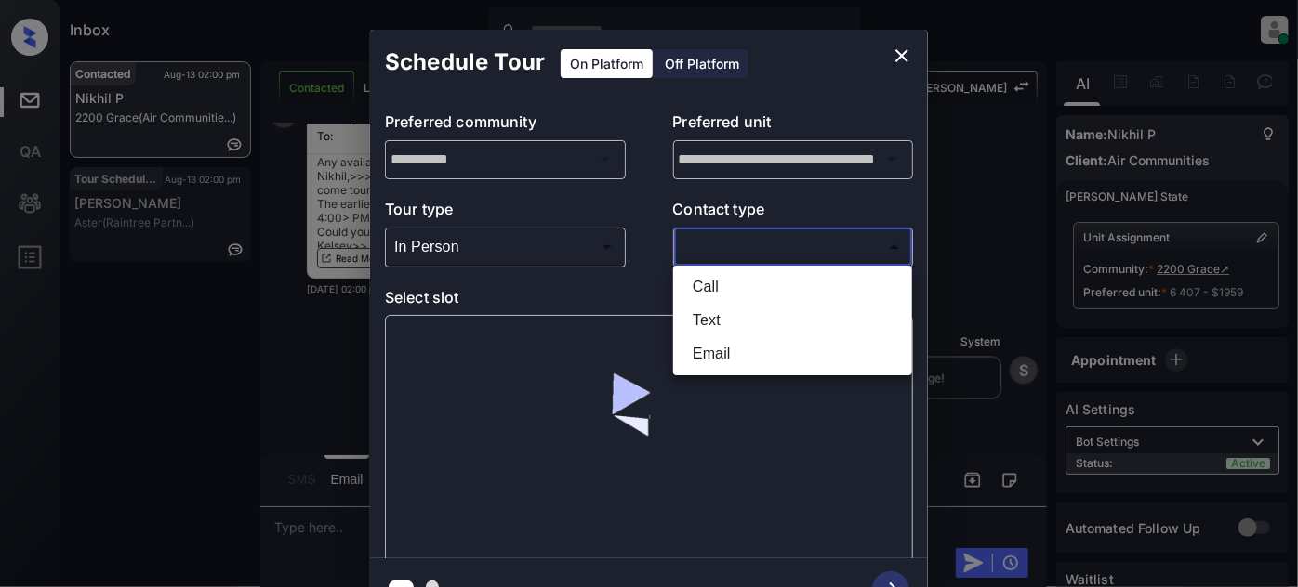
click at [771, 244] on body "Inbox [PERSON_NAME] Online Set yourself offline Set yourself on break Profile S…" at bounding box center [649, 293] width 1298 height 587
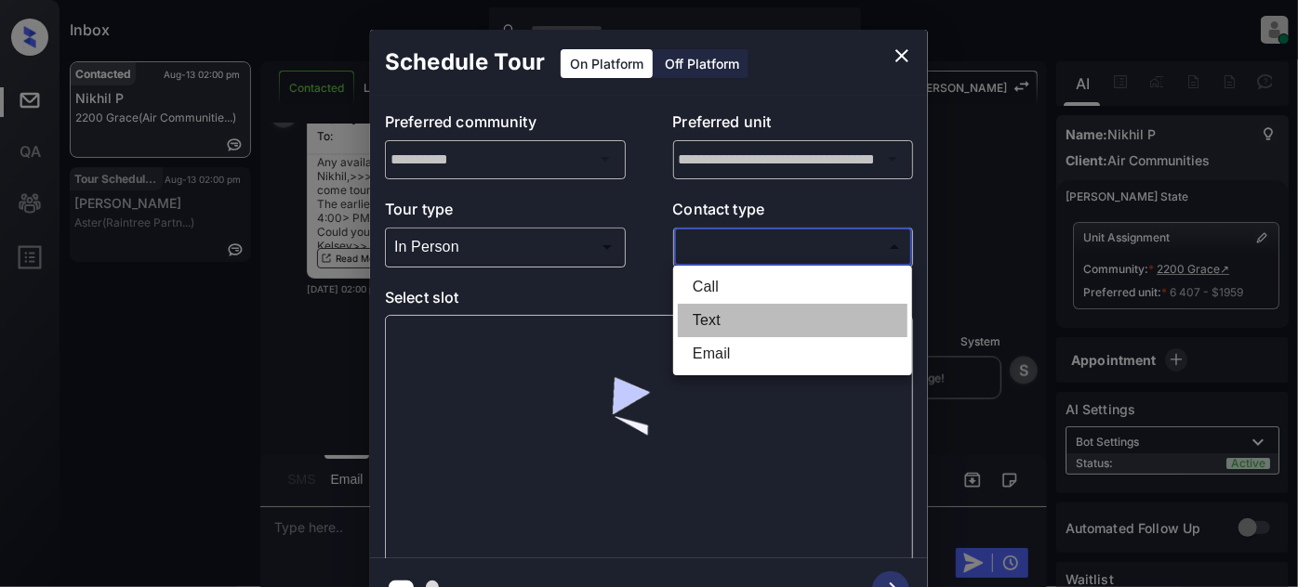
click at [719, 318] on li "Text" at bounding box center [793, 320] width 230 height 33
type input "****"
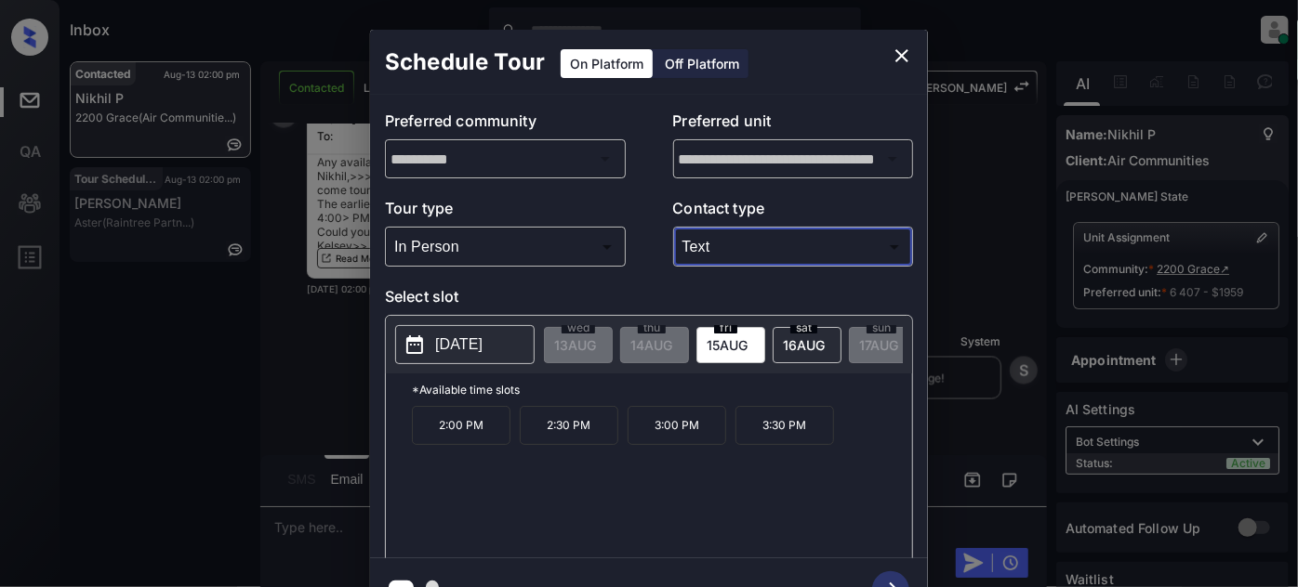
click at [898, 54] on icon "close" at bounding box center [902, 56] width 22 height 22
